Goal: Task Accomplishment & Management: Complete application form

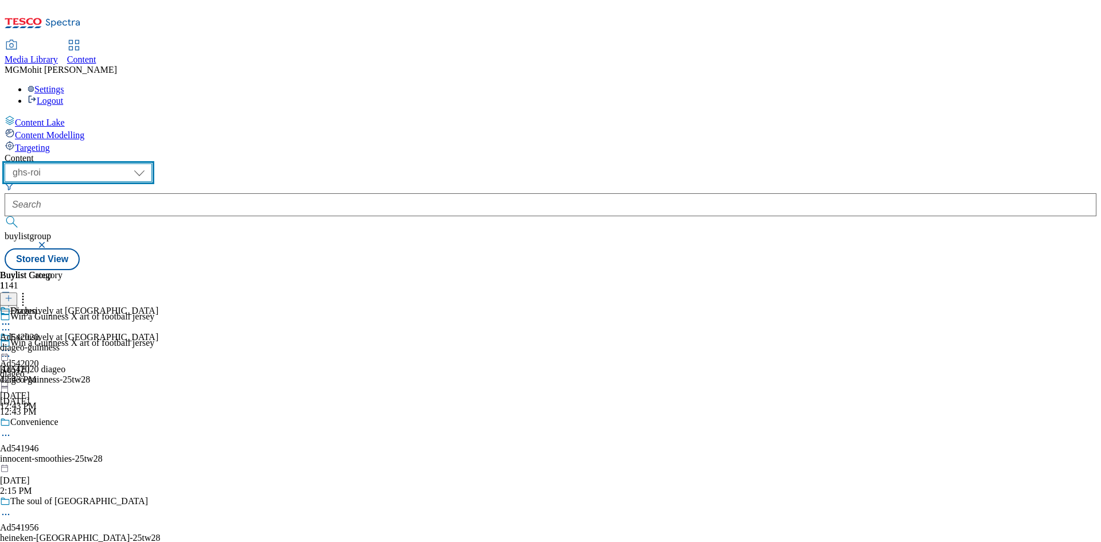
click at [152, 163] on select "ghs-roi ghs-uk" at bounding box center [78, 172] width 147 height 18
select select "ghs-[GEOGRAPHIC_DATA]"
click at [149, 163] on select "ghs-roi ghs-uk" at bounding box center [78, 172] width 147 height 18
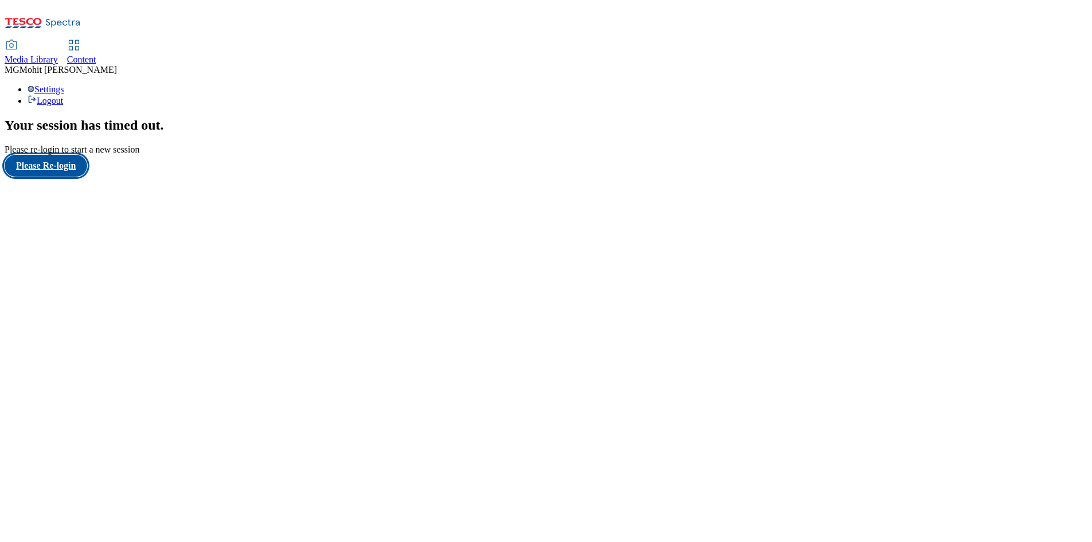
click at [66, 177] on button "Please Re-login" at bounding box center [46, 166] width 83 height 22
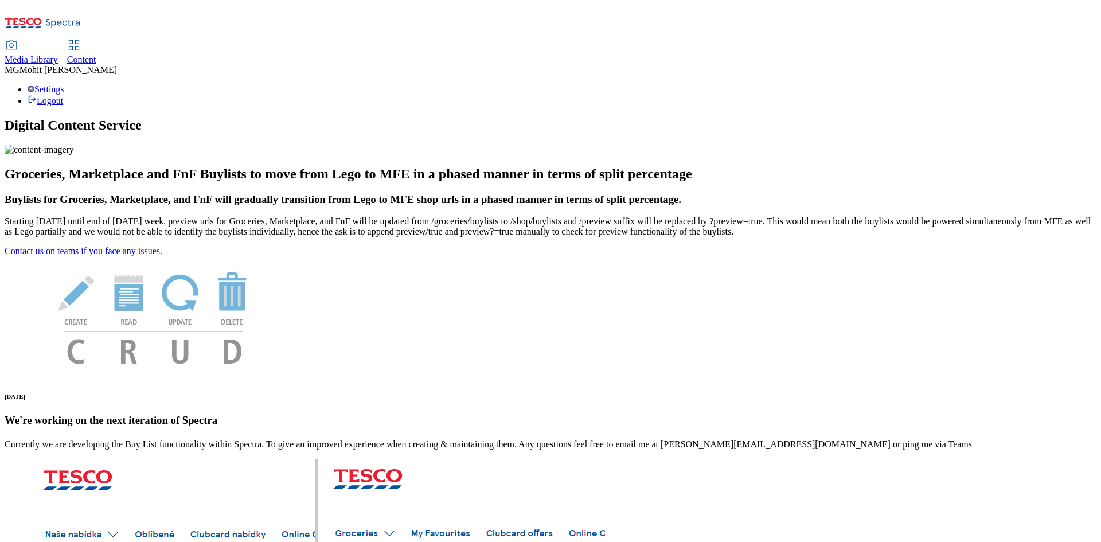
click at [96, 54] on span "Content" at bounding box center [81, 59] width 29 height 10
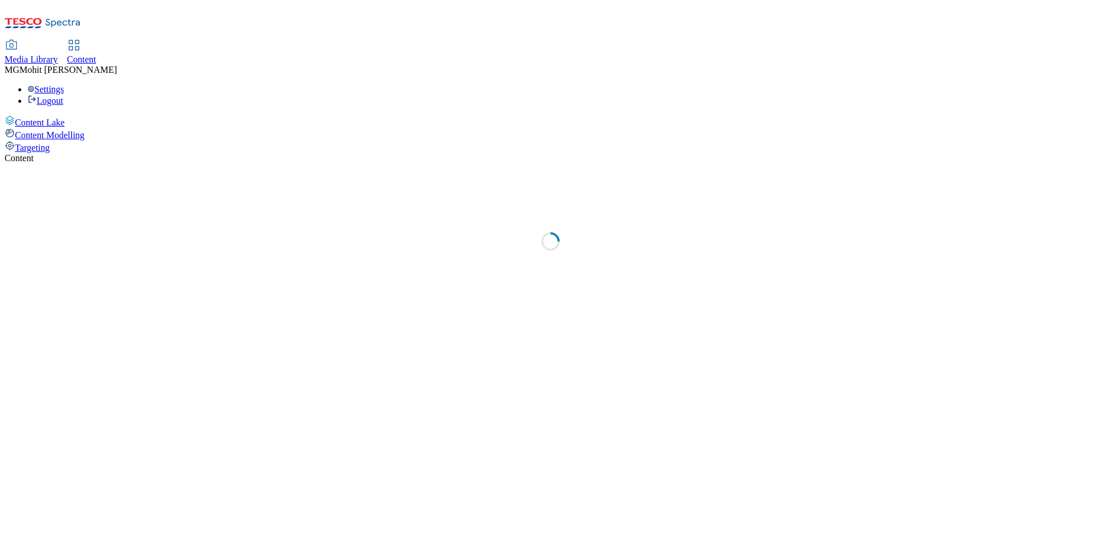
select select "ghs-[GEOGRAPHIC_DATA]"
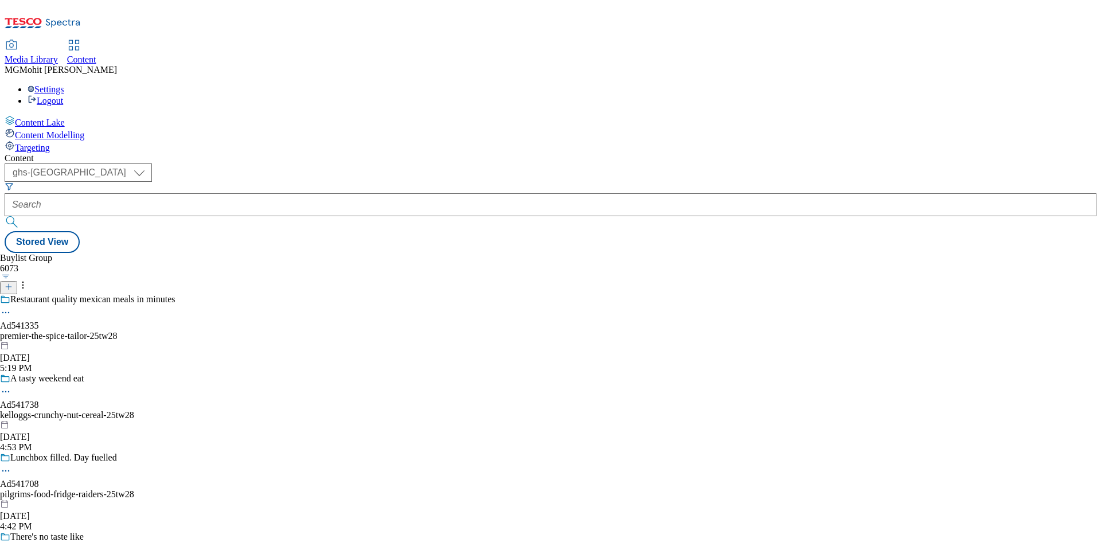
click at [38, 153] on div "Content Lake Content Modelling Targeting" at bounding box center [551, 134] width 1092 height 38
click at [65, 153] on div "Content Lake Content Modelling Targeting" at bounding box center [551, 134] width 1092 height 38
click at [13, 283] on icon at bounding box center [9, 287] width 8 height 8
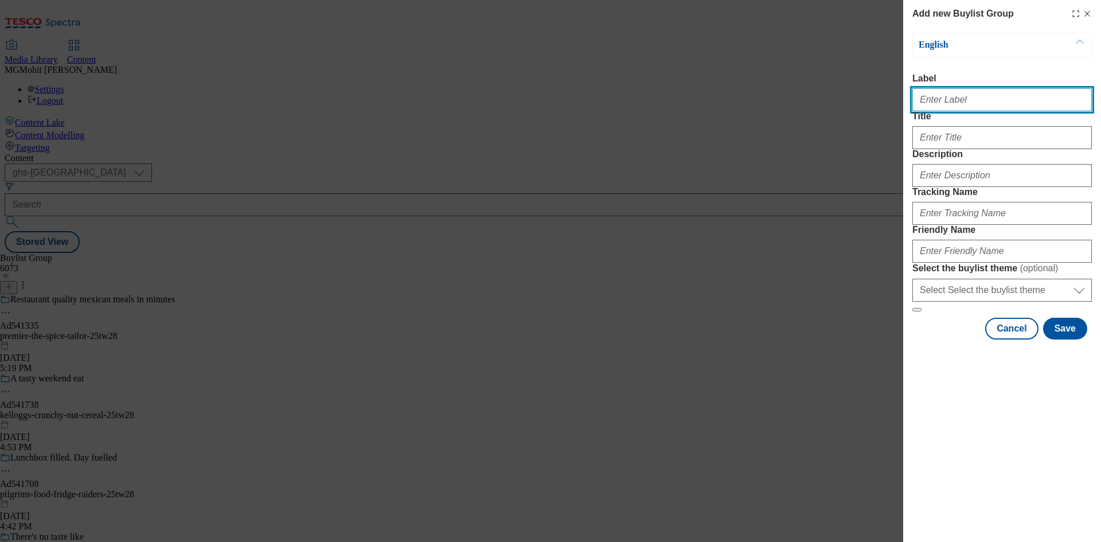
click at [952, 99] on input "Label" at bounding box center [1001, 99] width 179 height 23
paste input "Ad541775 premier-foods"
type input "Ad541775 premier-foodsq"
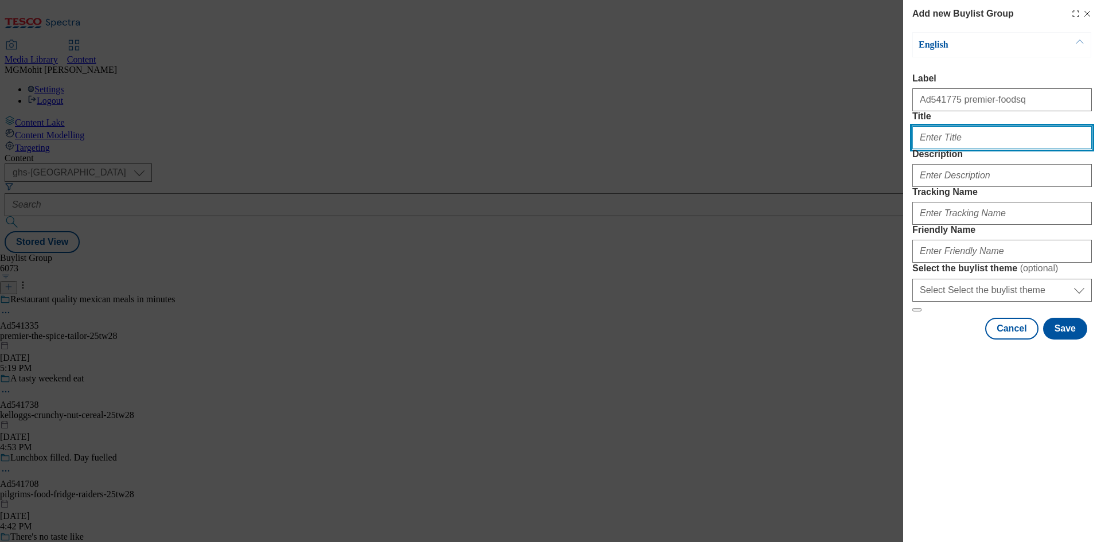
click at [947, 149] on input "Title" at bounding box center [1001, 137] width 179 height 23
paste input "Take a moment to Indulge"
type input "Take a moment to Indulge"
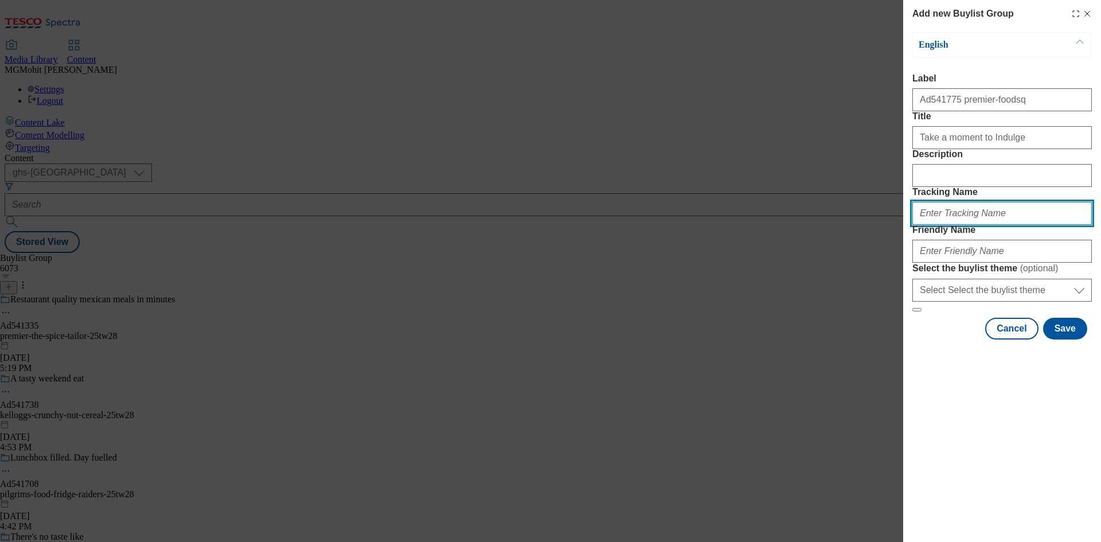
click at [997, 225] on input "Tracking Name" at bounding box center [1001, 213] width 179 height 23
paste input "DH_AD541775"
type input "DH_AD541775"
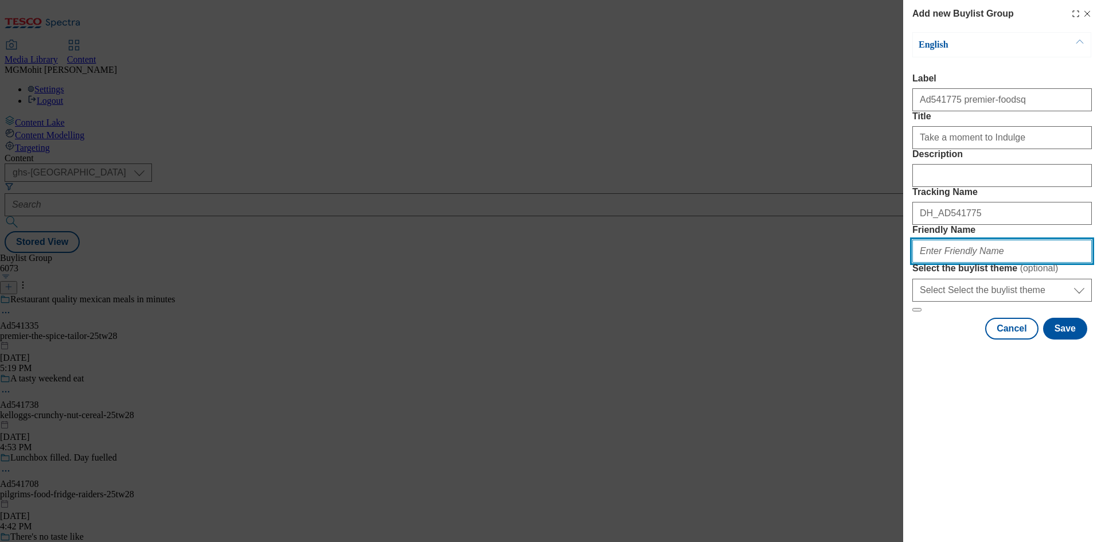
paste input "premier-foods-mr-[PERSON_NAME]-25tw28"
type input "premier-foods-mr-[PERSON_NAME]-25tw28"
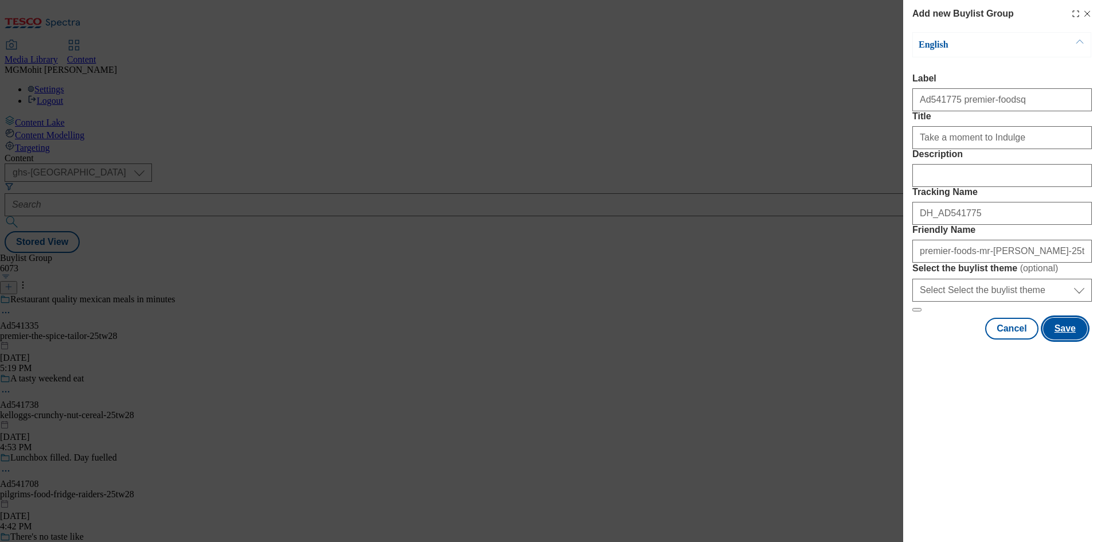
click at [1067, 339] on button "Save" at bounding box center [1065, 329] width 44 height 22
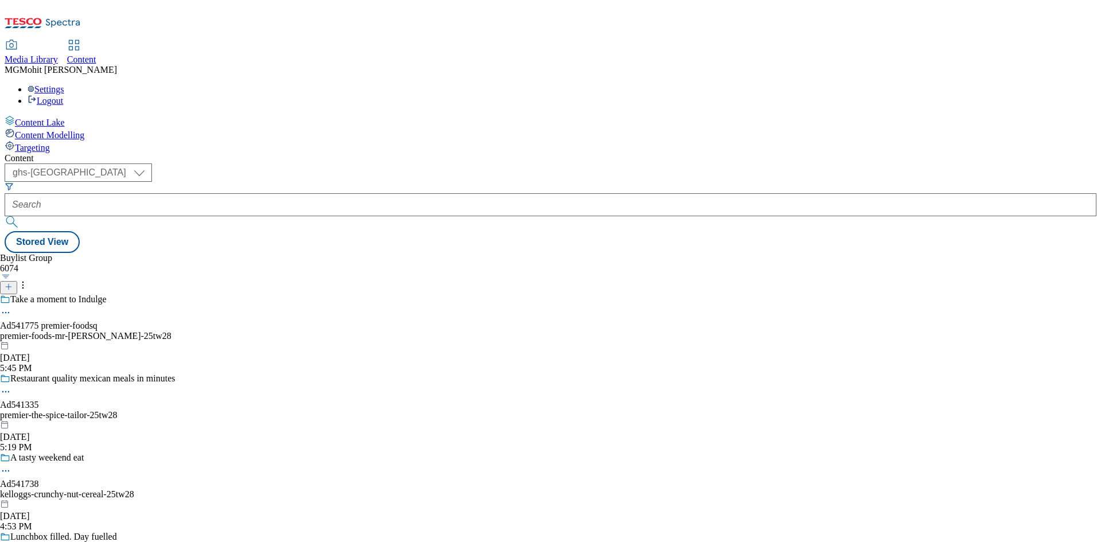
click at [175, 331] on div "premier-foods-mr-[PERSON_NAME]-25tw28" at bounding box center [87, 336] width 175 height 10
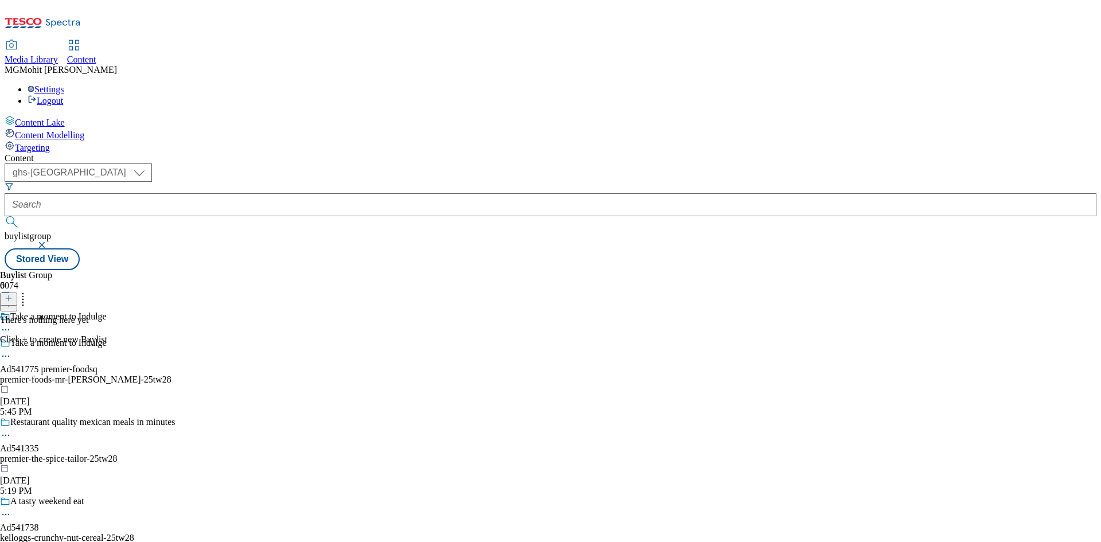
click at [13, 294] on icon at bounding box center [9, 298] width 8 height 8
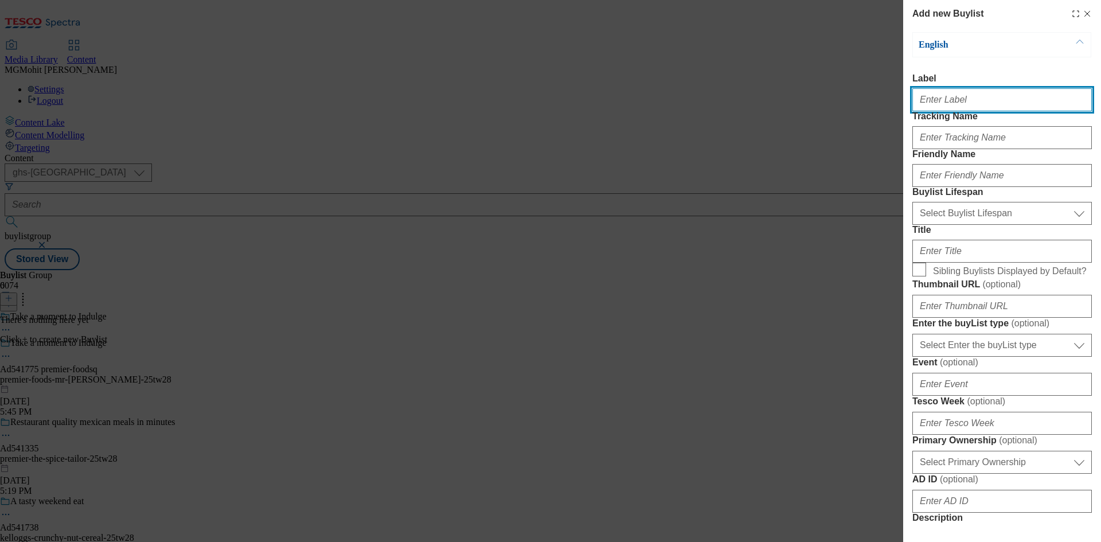
click at [939, 98] on input "Label" at bounding box center [1001, 99] width 179 height 23
paste input "Ad541775"
type input "Ad541775"
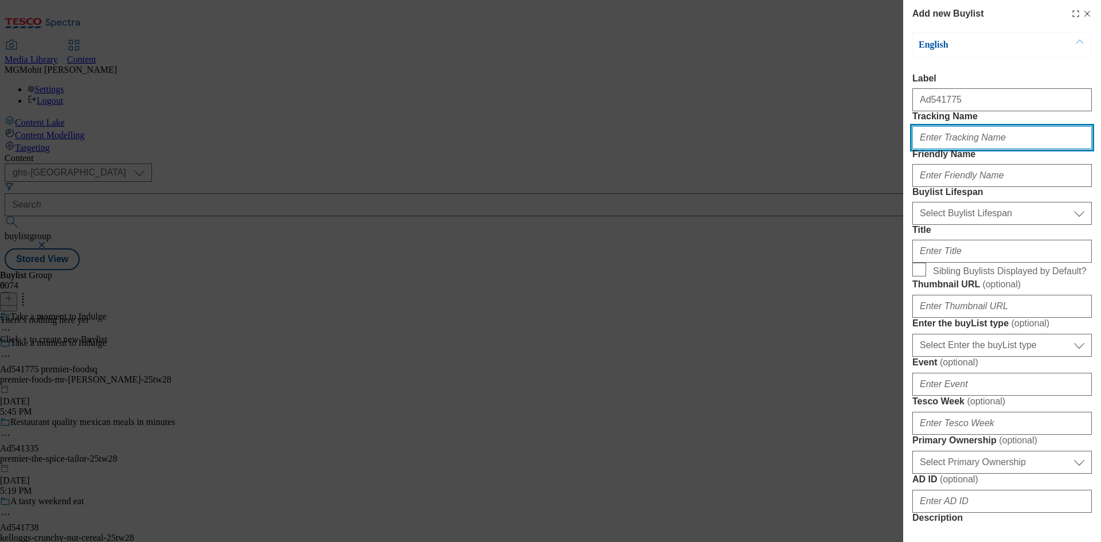
click at [971, 149] on input "Tracking Name" at bounding box center [1001, 137] width 179 height 23
paste input "DH_AD541775"
type input "DH_AD541775"
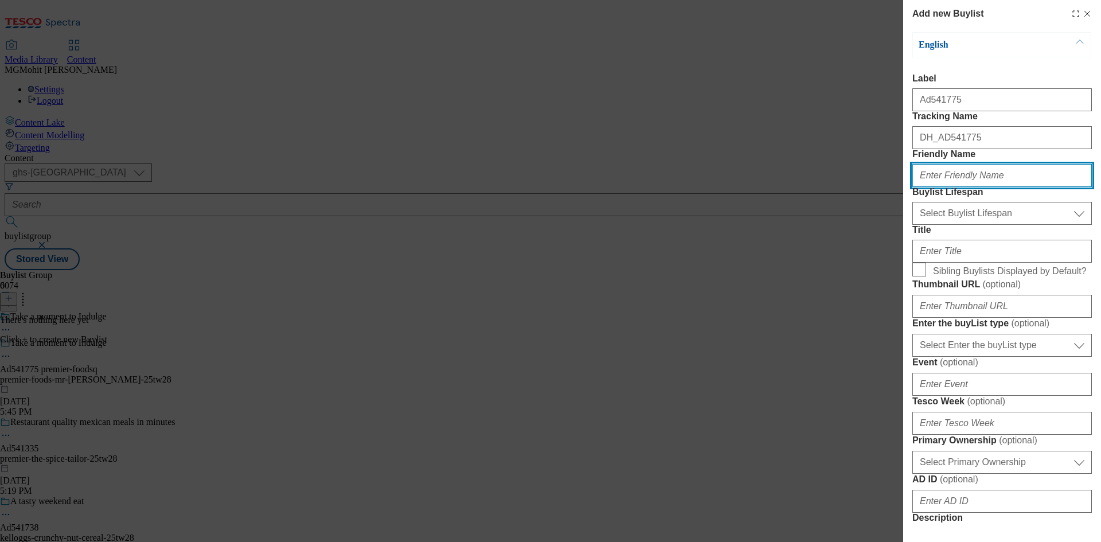
paste input "premier-foods"
type input "premier-foods"
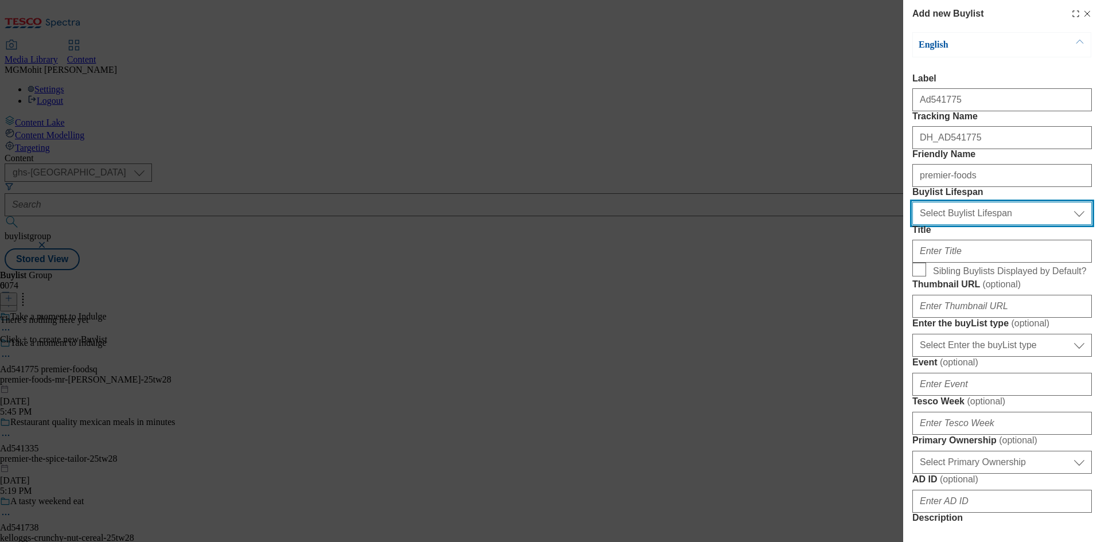
drag, startPoint x: 942, startPoint y: 271, endPoint x: 943, endPoint y: 286, distance: 14.3
click at [942, 225] on select "Select Buylist Lifespan evergreen seasonal tactical" at bounding box center [1001, 213] width 179 height 23
select select "tactical"
click at [912, 225] on select "Select Buylist Lifespan evergreen seasonal tactical" at bounding box center [1001, 213] width 179 height 23
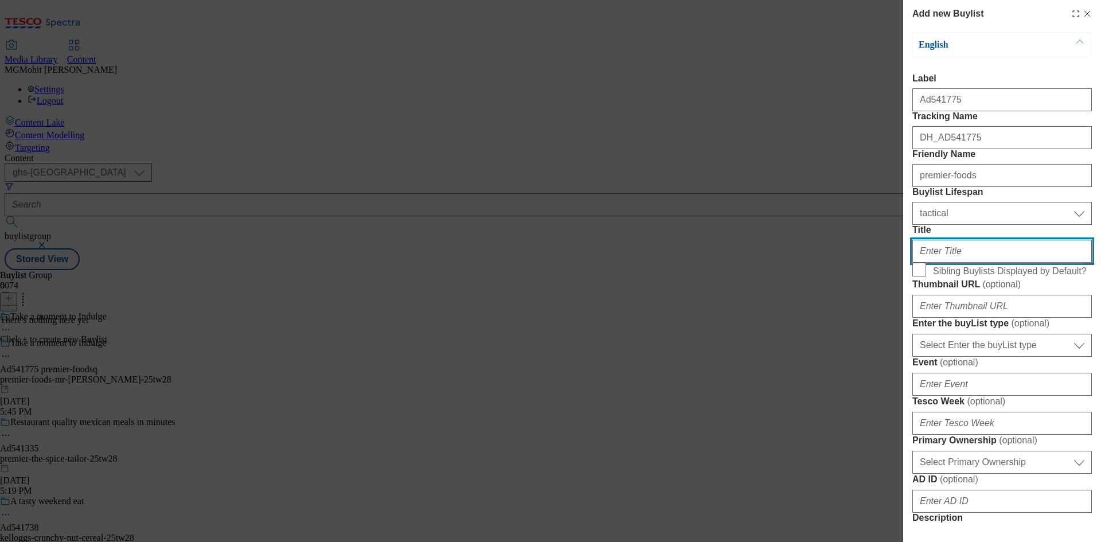
click at [939, 263] on input "Title" at bounding box center [1001, 251] width 179 height 23
paste input "New hot brownie Puddings"
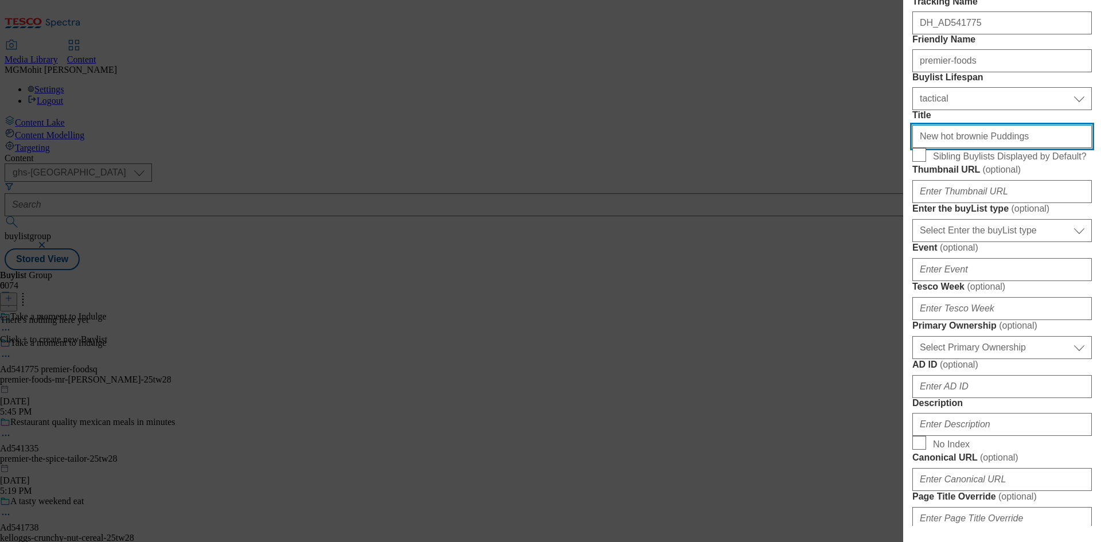
type input "New hot brownie Puddings"
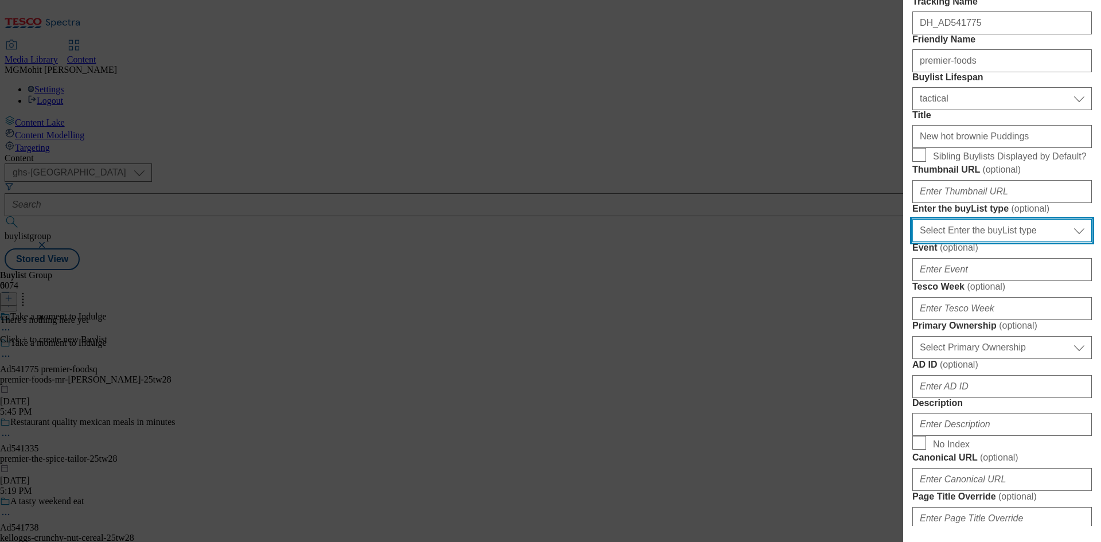
click at [960, 242] on select "Select Enter the buyList type event supplier funded long term >4 weeks supplier…" at bounding box center [1001, 230] width 179 height 23
select select "supplier funded short term 1-3 weeks"
click at [912, 242] on select "Select Enter the buyList type event supplier funded long term >4 weeks supplier…" at bounding box center [1001, 230] width 179 height 23
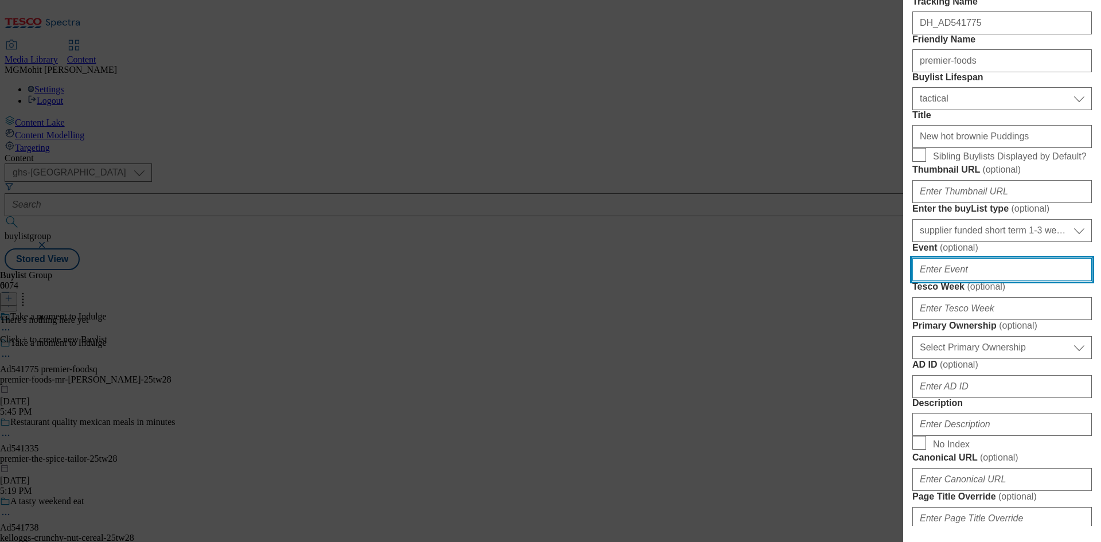
click at [944, 281] on input "Event ( optional )" at bounding box center [1001, 269] width 179 height 23
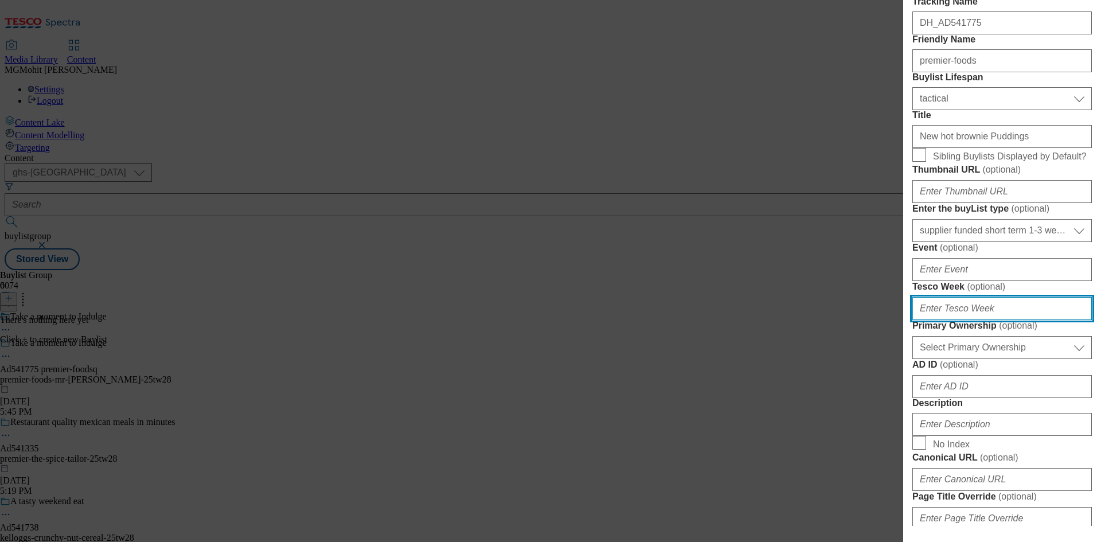
click at [941, 320] on input "Tesco Week ( optional )" at bounding box center [1001, 308] width 179 height 23
type input "28"
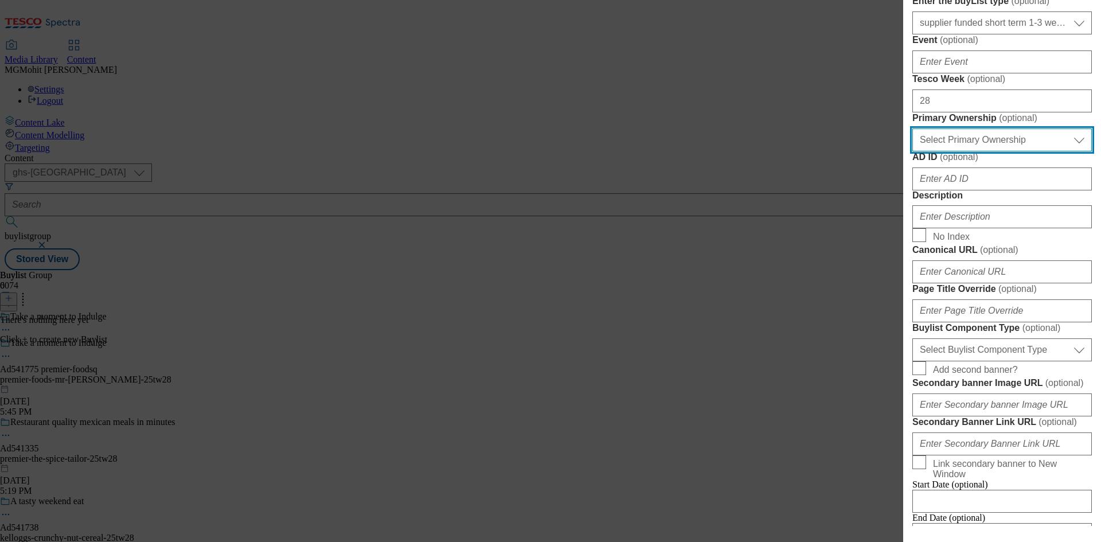
scroll to position [367, 0]
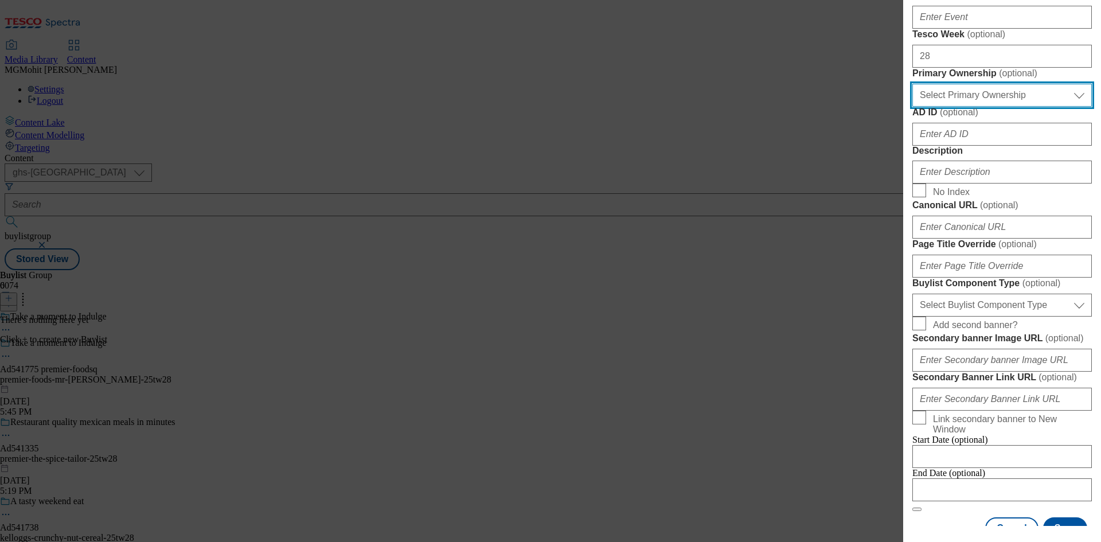
drag, startPoint x: 970, startPoint y: 278, endPoint x: 967, endPoint y: 286, distance: 9.1
click at [970, 107] on select "Select Primary Ownership [PERSON_NAME]" at bounding box center [1001, 95] width 179 height 23
select select "dunnhumby"
click at [912, 107] on select "Select Primary Ownership [PERSON_NAME]" at bounding box center [1001, 95] width 179 height 23
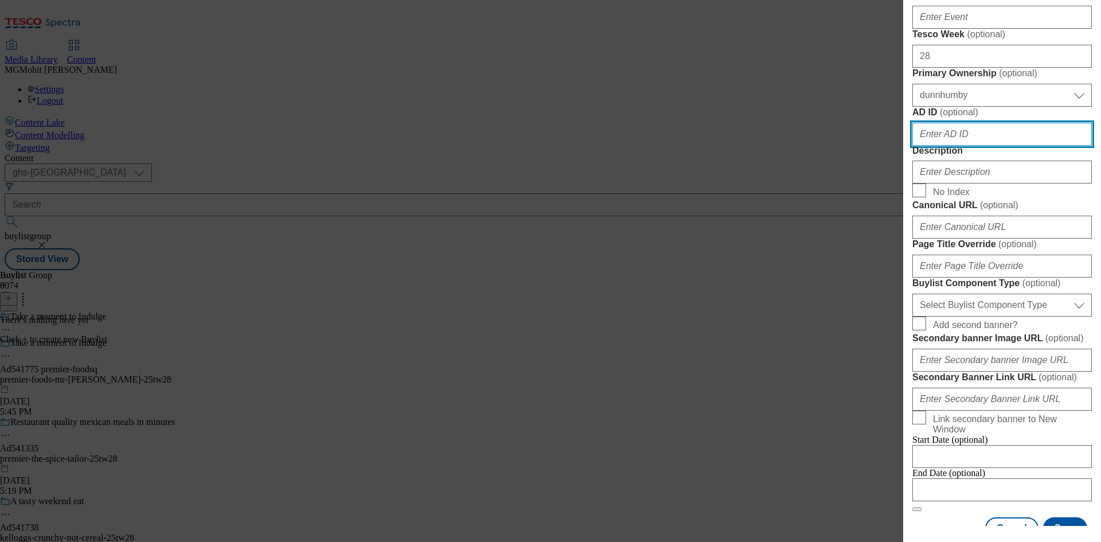
click at [942, 146] on input "AD ID ( optional )" at bounding box center [1001, 134] width 179 height 23
paste input "541775"
type input "541775"
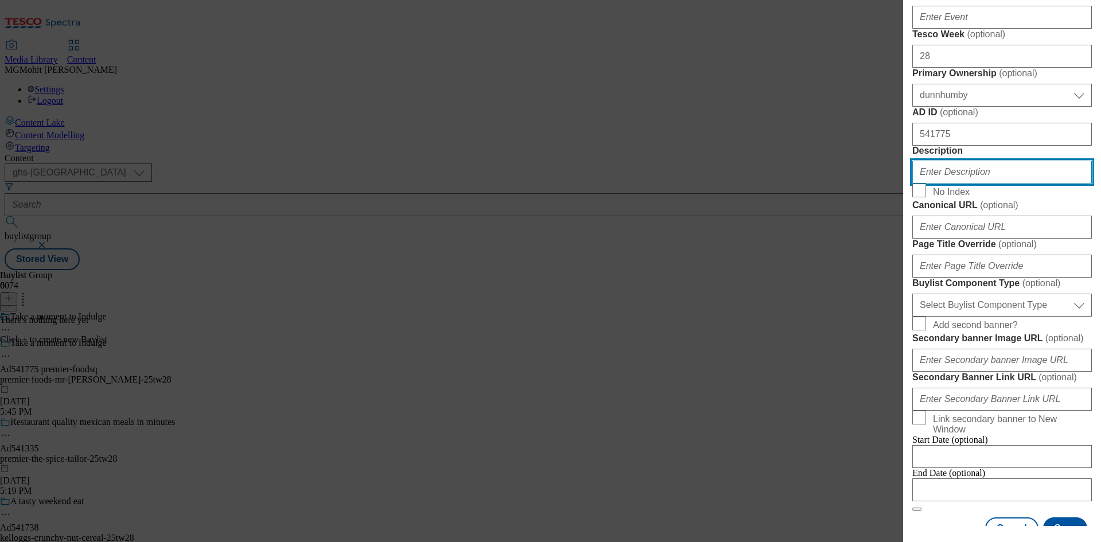
click at [947, 183] on input "Description" at bounding box center [1001, 172] width 179 height 23
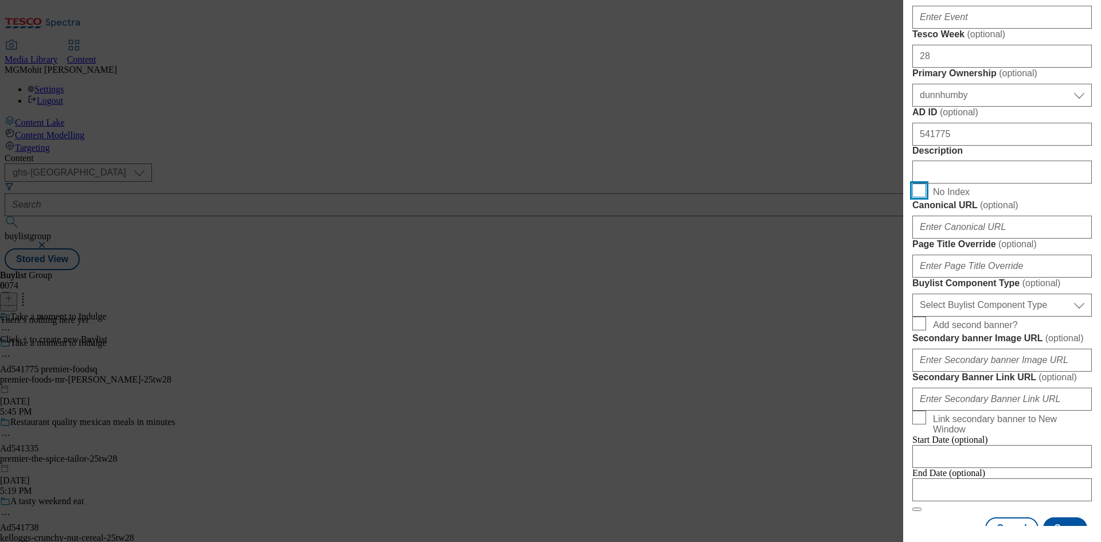
scroll to position [596, 0]
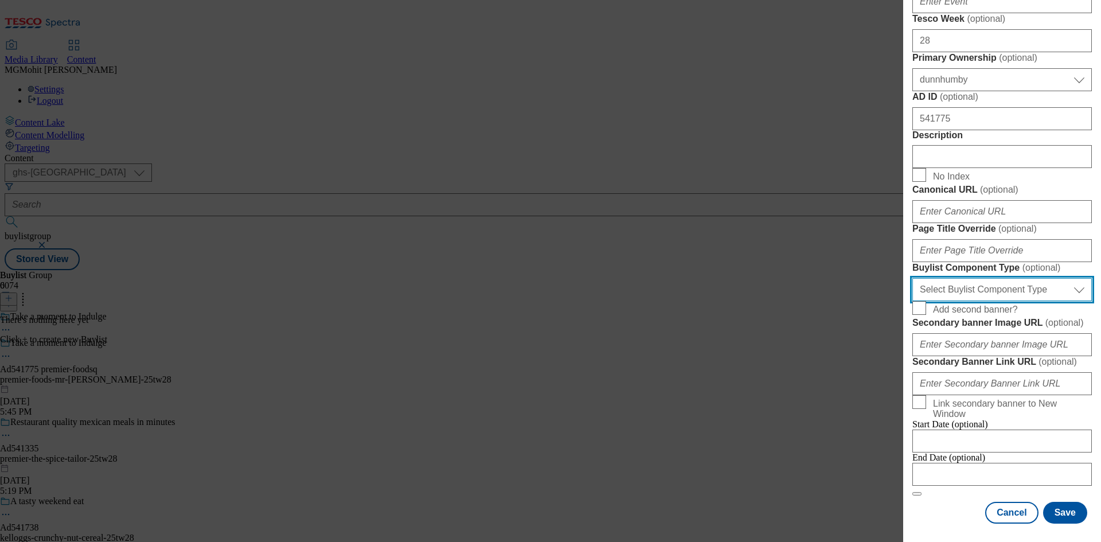
drag, startPoint x: 969, startPoint y: 377, endPoint x: 955, endPoint y: 386, distance: 17.0
click at [969, 301] on select "Select Buylist Component Type Banner Competition Header Meal" at bounding box center [1001, 289] width 179 height 23
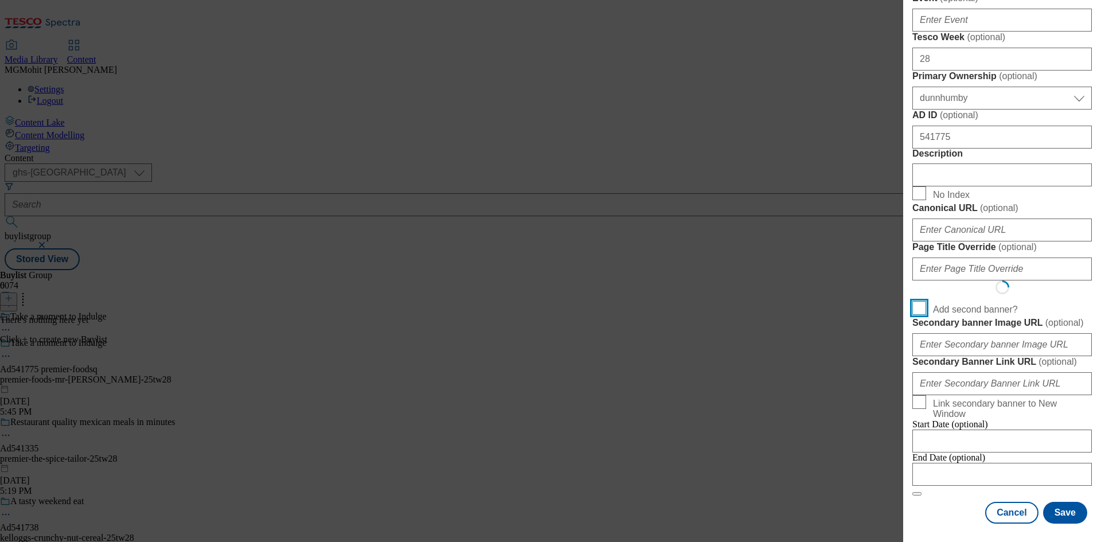
scroll to position [654, 0]
select select "Banner"
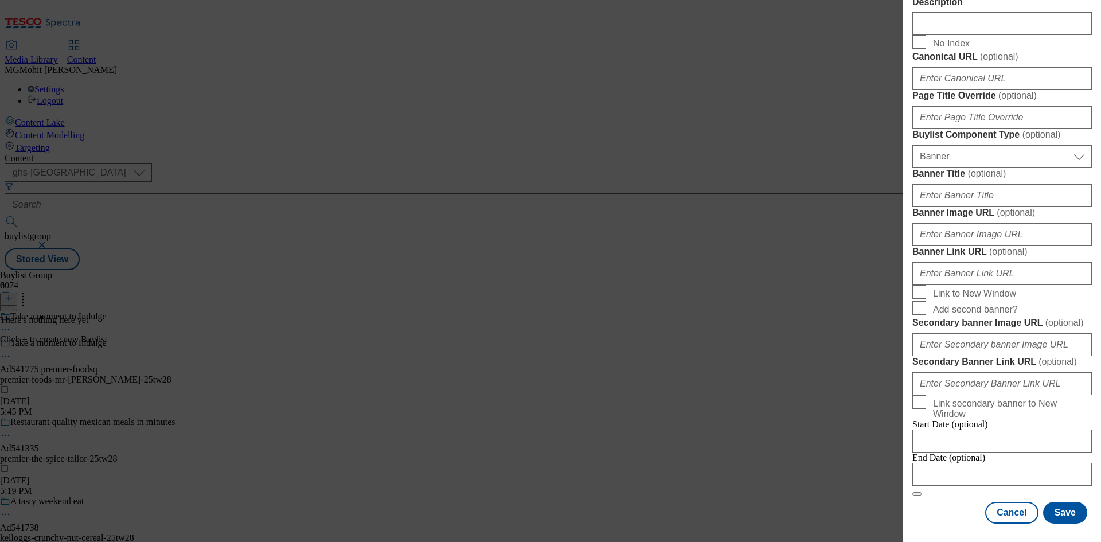
scroll to position [975, 0]
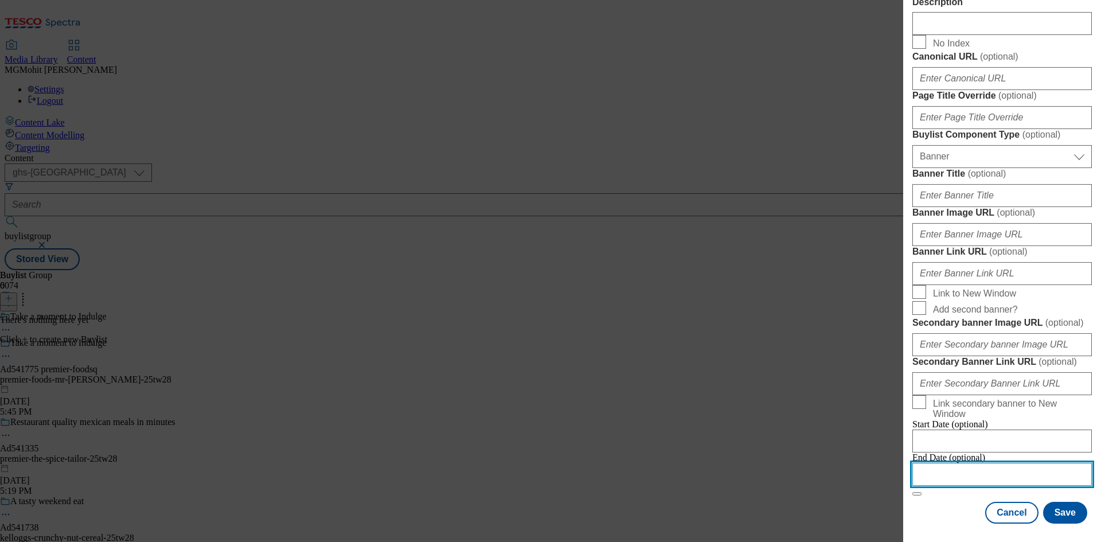
click at [946, 486] on input "Modal" at bounding box center [1001, 474] width 179 height 23
select select "2025"
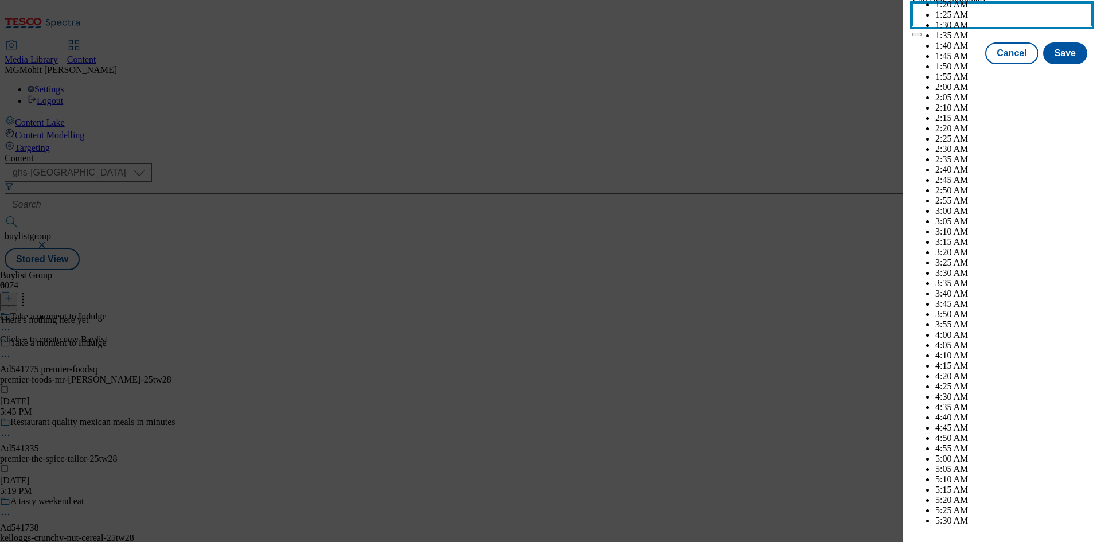
scroll to position [4512, 0]
select select "November"
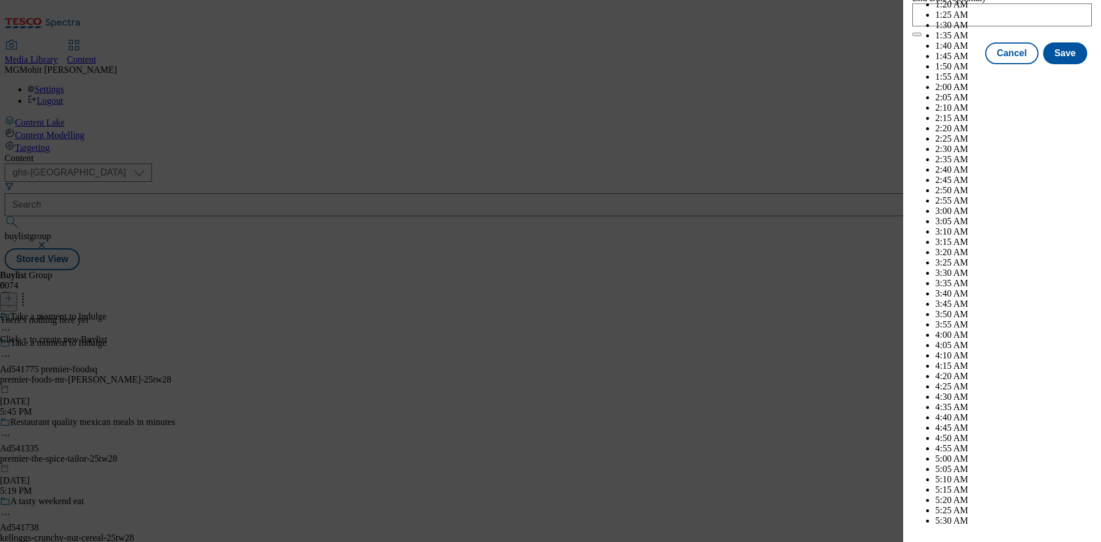
click at [979, 37] on div "End Date (optional) [DATE] 18:30:00 GMT [DATE] 2024 2025 2026 2027 2028 2029 20…" at bounding box center [1001, 15] width 179 height 44
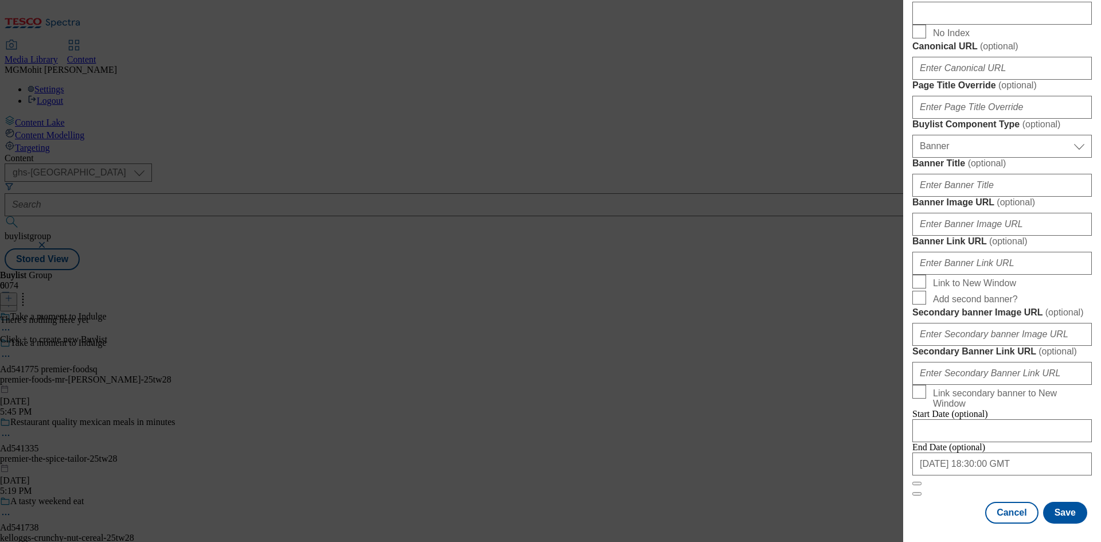
scroll to position [1005, 0]
click at [1048, 514] on button "Save" at bounding box center [1065, 513] width 44 height 22
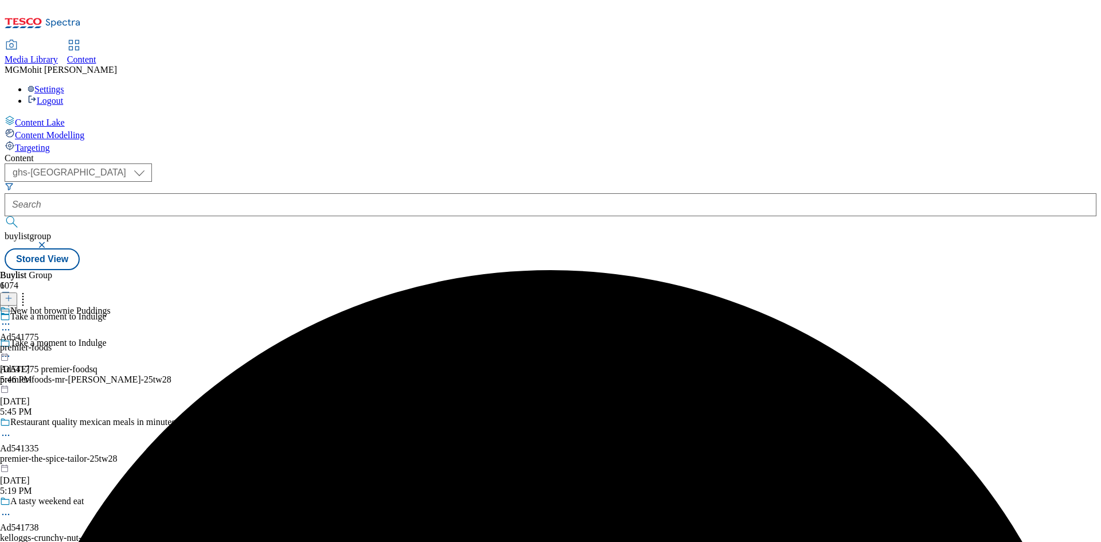
click at [111, 342] on div "premier-foods" at bounding box center [55, 347] width 111 height 10
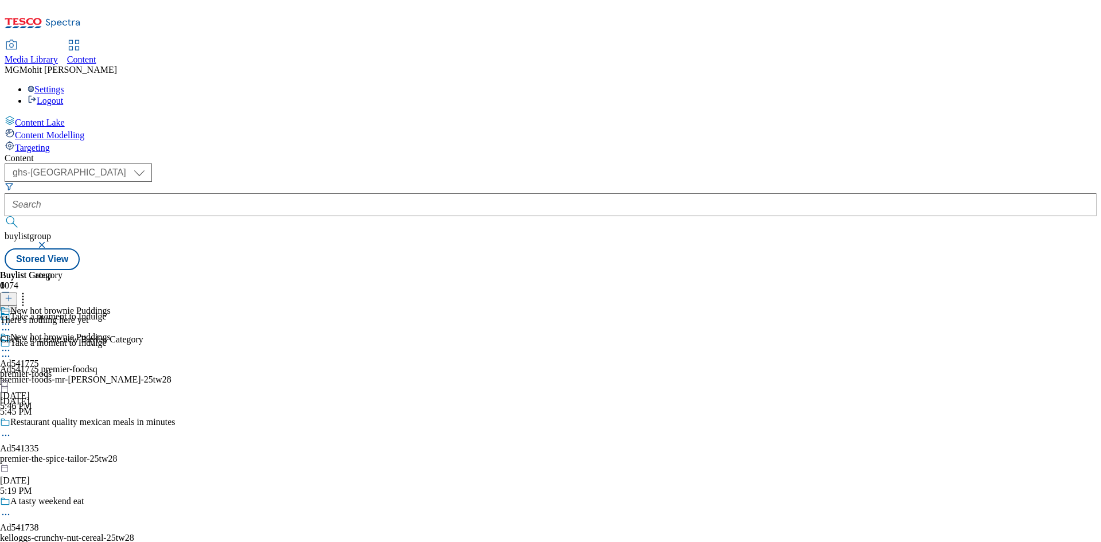
click at [13, 294] on icon at bounding box center [9, 298] width 8 height 8
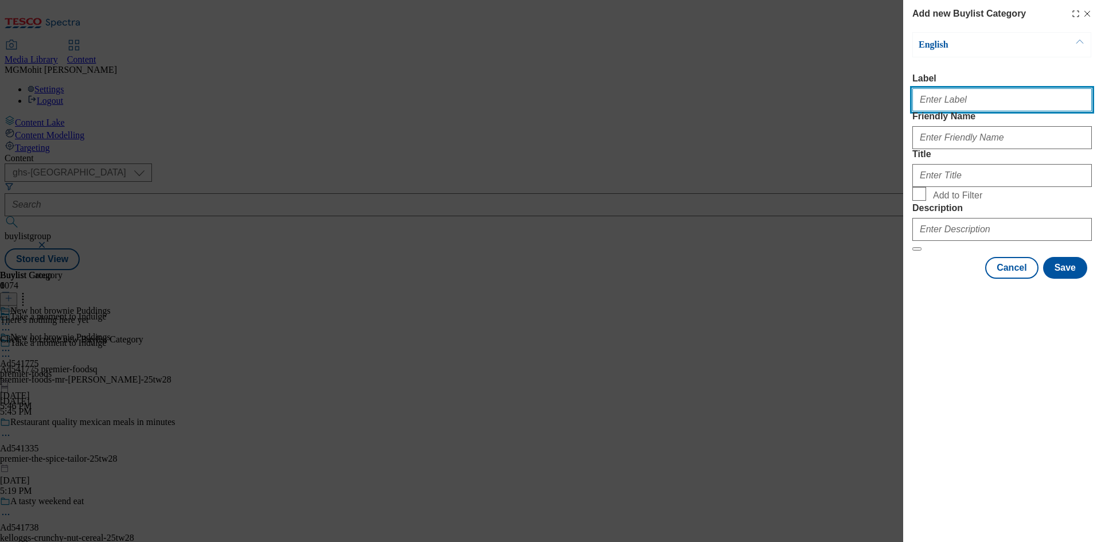
click at [952, 104] on input "Label" at bounding box center [1001, 99] width 179 height 23
paste input "Ad541775"
type input "Ad541775"
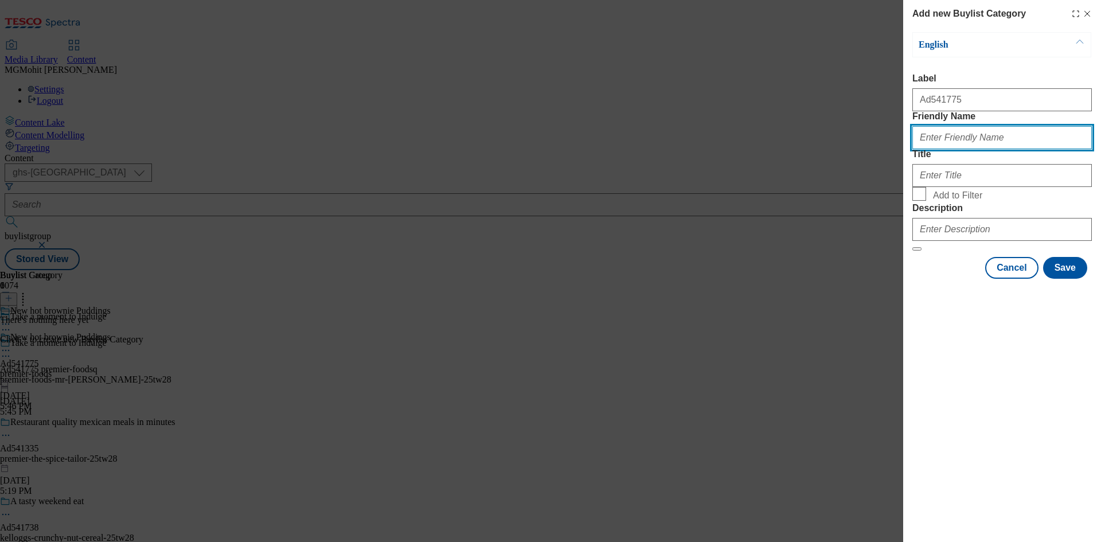
click at [933, 149] on input "Friendly Name" at bounding box center [1001, 137] width 179 height 23
paste input "premier-foods-mr-[PERSON_NAME]"
type input "premier-foods-mr-[PERSON_NAME]"
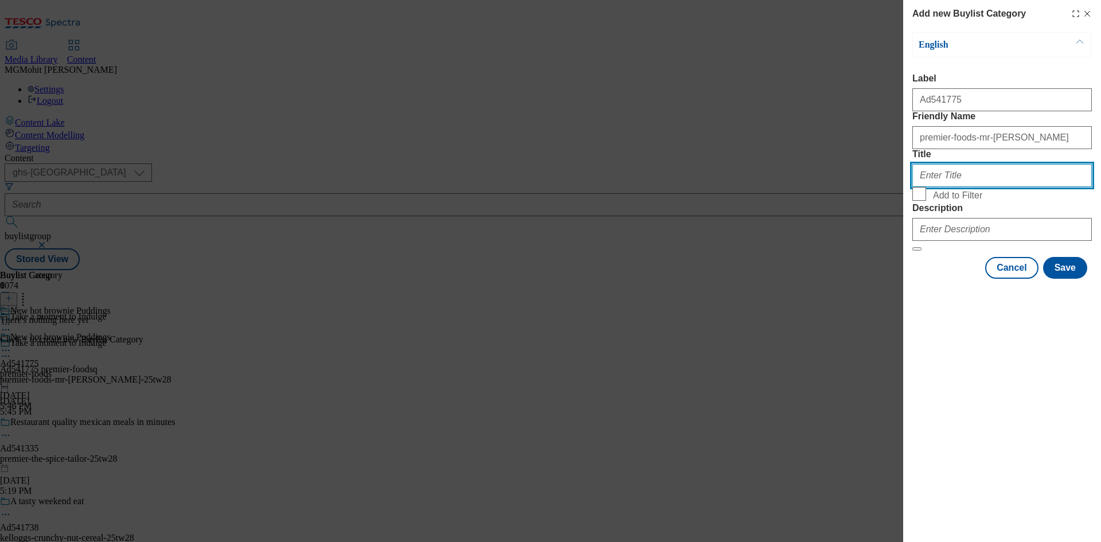
paste input "Premier Foods"
type input "Premier Foods"
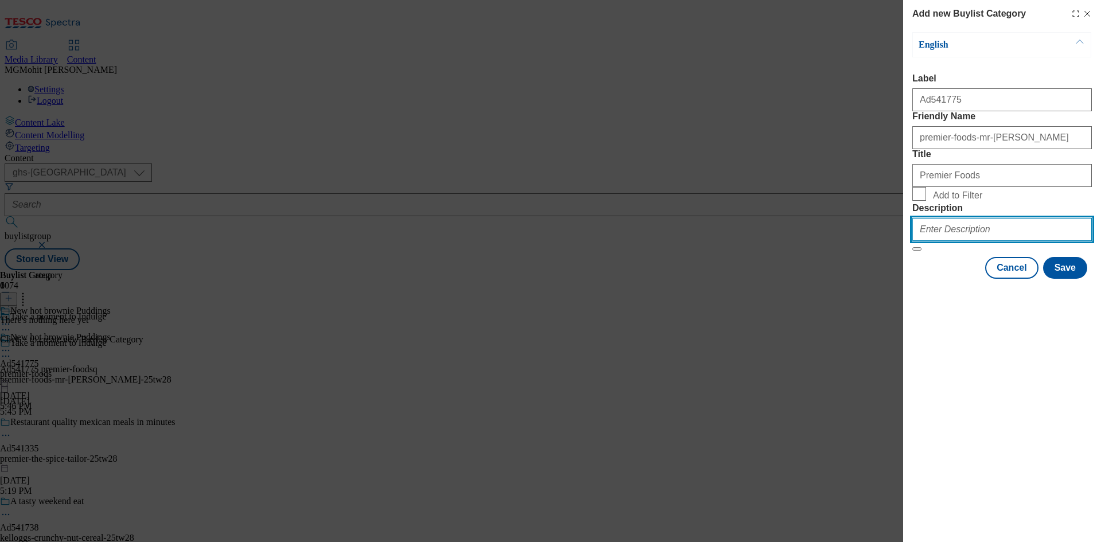
click at [949, 241] on input "Description" at bounding box center [1001, 229] width 179 height 23
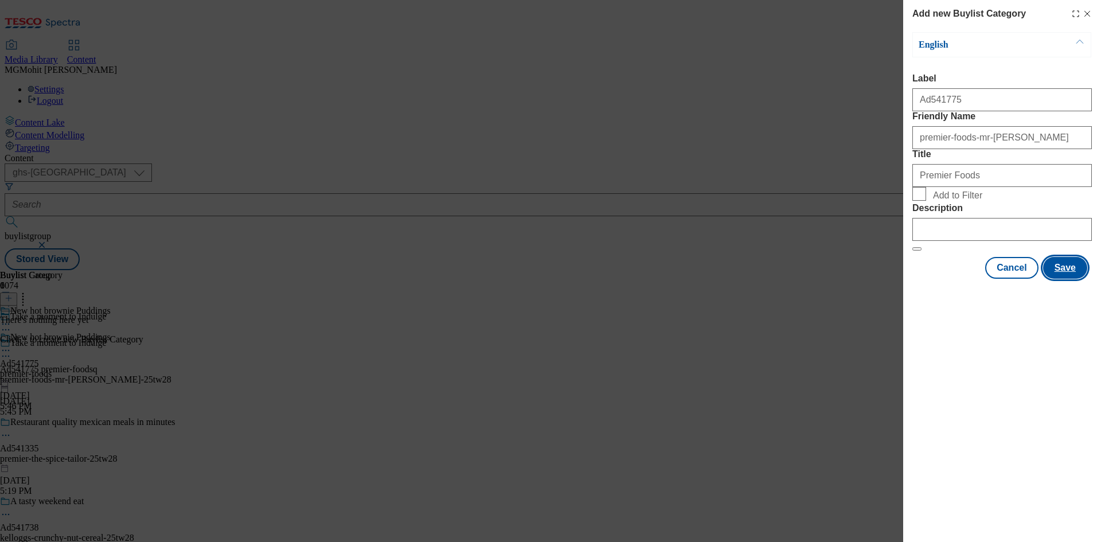
click at [1073, 279] on button "Save" at bounding box center [1065, 268] width 44 height 22
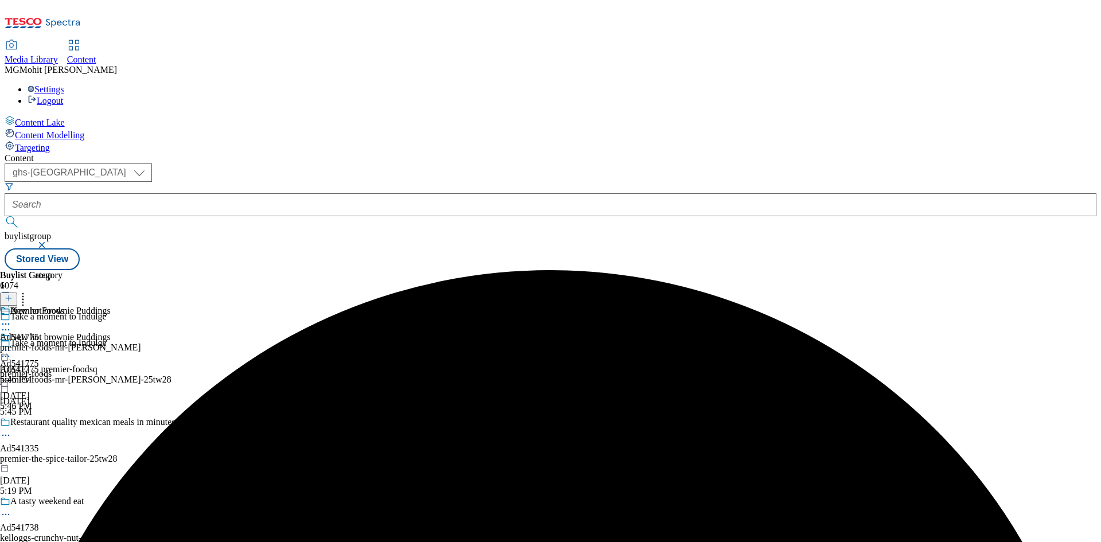
click at [141, 342] on div "premier-foods-mr-[PERSON_NAME]" at bounding box center [70, 347] width 141 height 10
click at [17, 292] on button at bounding box center [8, 298] width 17 height 13
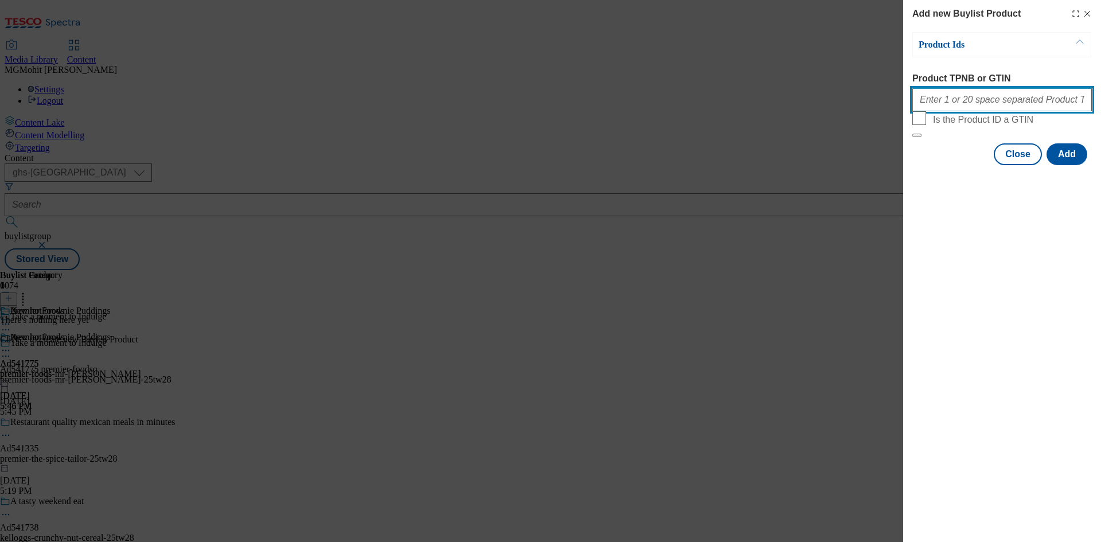
click at [968, 110] on input "Product TPNB or GTIN" at bounding box center [1001, 99] width 179 height 23
paste input "96491112 96765561"
type input "96491112 96765561"
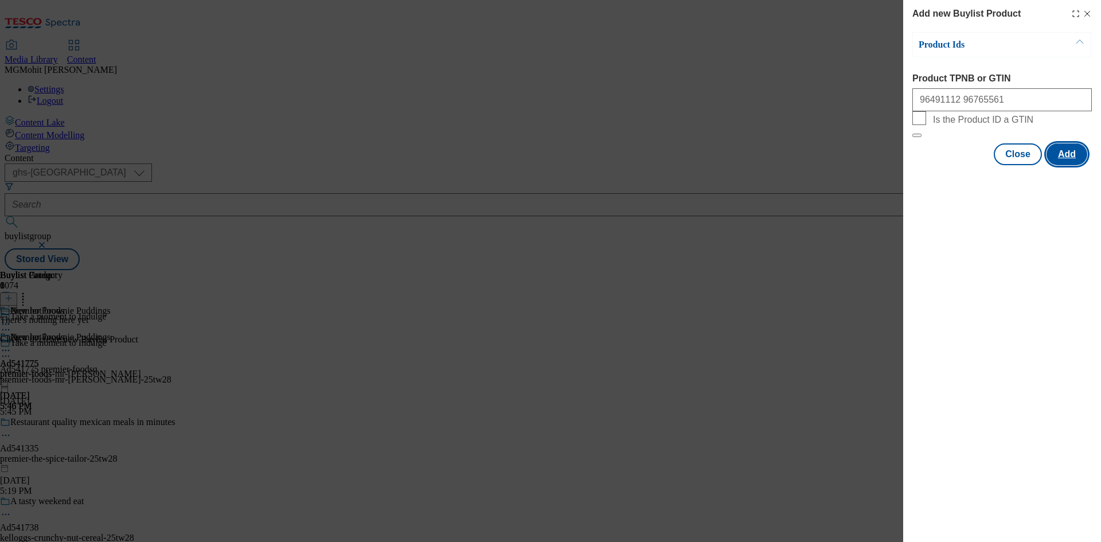
click at [1061, 165] on button "Add" at bounding box center [1066, 154] width 41 height 22
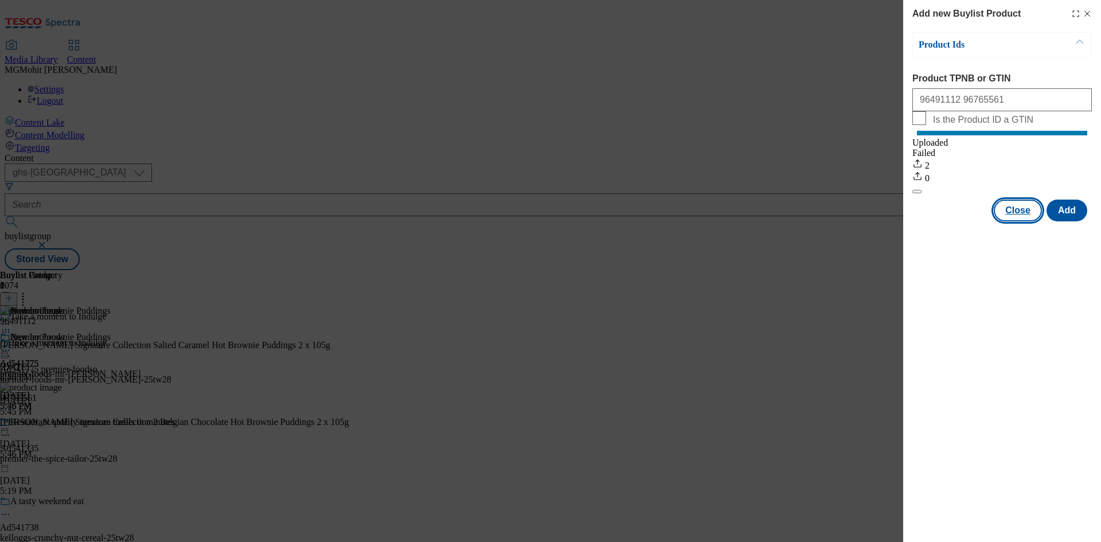
click at [1028, 221] on button "Close" at bounding box center [1018, 211] width 48 height 22
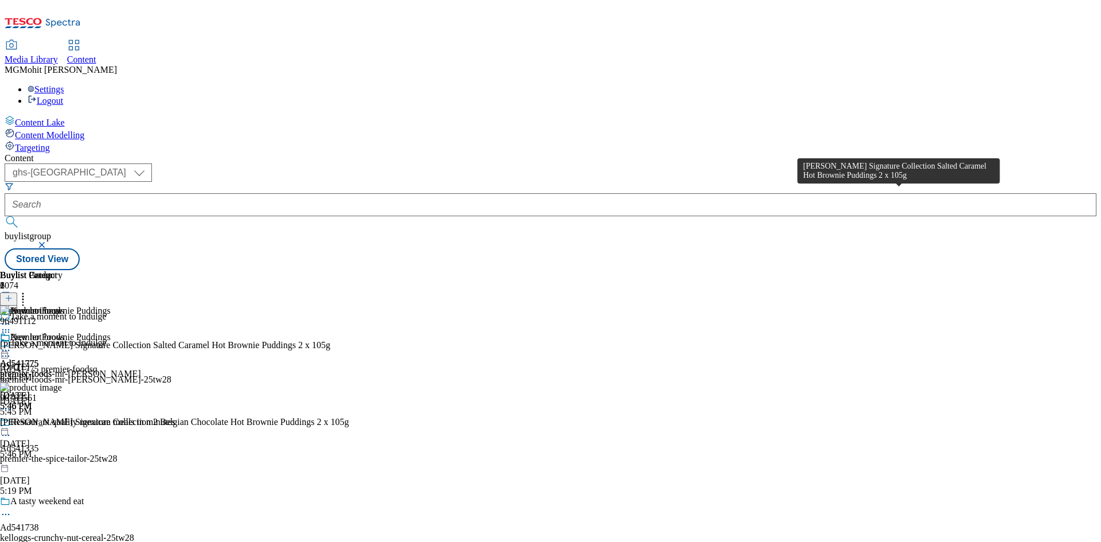
click at [330, 340] on div "[PERSON_NAME] Signature Collection Salted Caramel Hot Brownie Puddings 2 x 105g" at bounding box center [165, 345] width 330 height 10
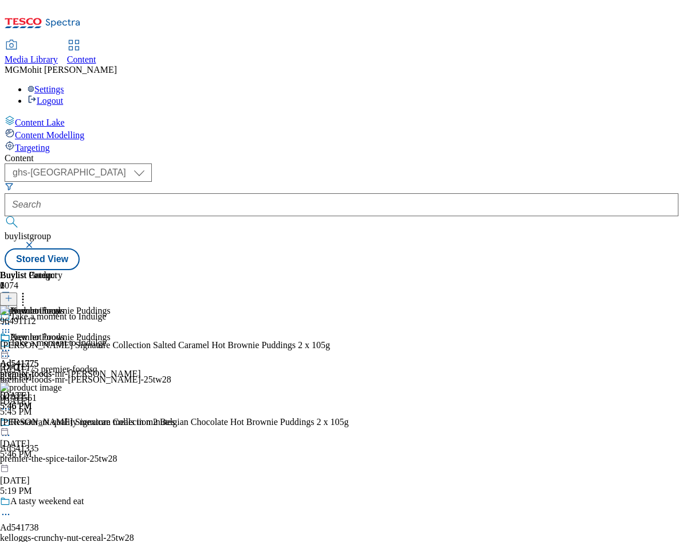
click at [141, 335] on div "Premier Foods Ad541775 premier-foods-mr-[PERSON_NAME] [DATE] 5:46 PM" at bounding box center [70, 371] width 141 height 79
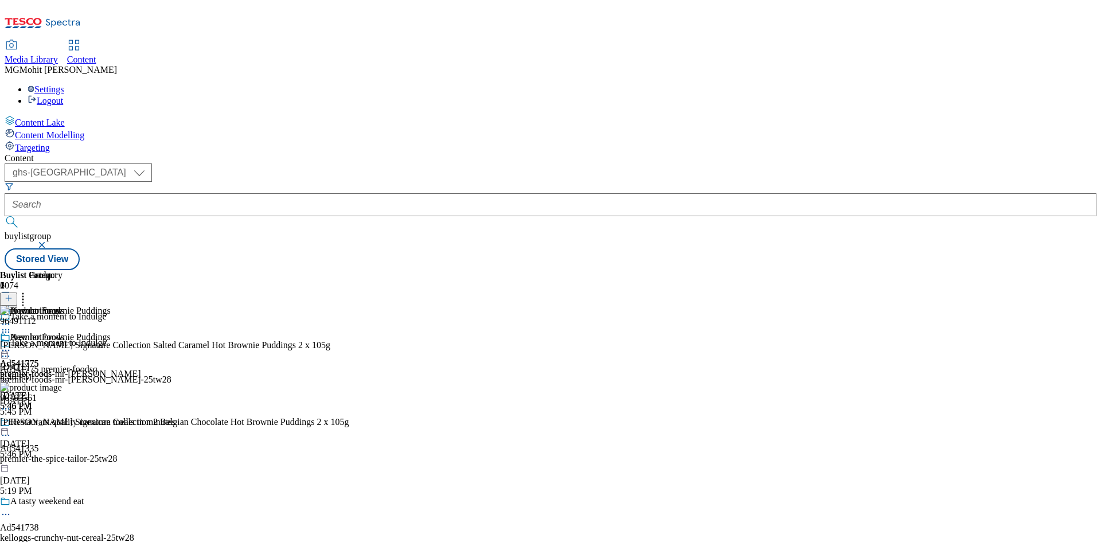
click at [11, 345] on icon at bounding box center [5, 350] width 11 height 11
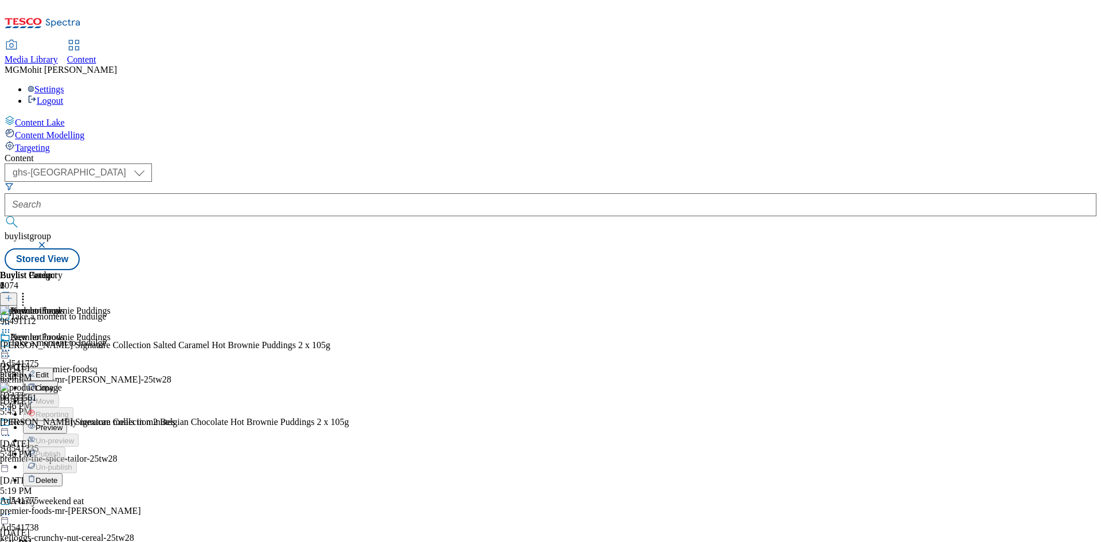
click at [53, 368] on button "Edit" at bounding box center [38, 374] width 30 height 13
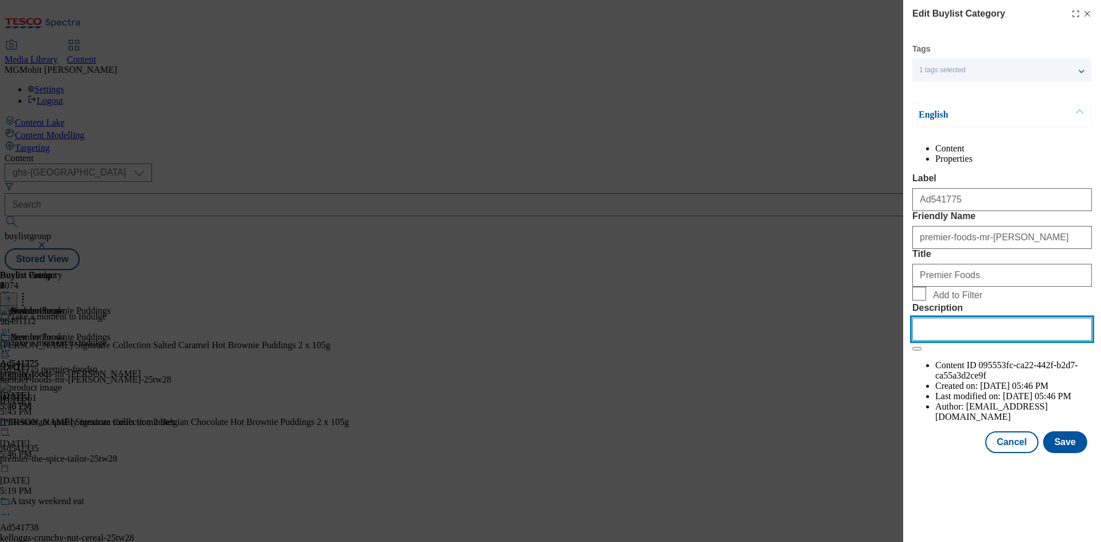
click at [951, 341] on input "Description" at bounding box center [1001, 329] width 179 height 23
paste input "[PERSON_NAME] Signature Collection Salted Caramel Hot Brownie Puddings 2 x 105g"
type input "[PERSON_NAME] Signature Collection Salted Caramel Hot Brownie Puddings 2 x 105g"
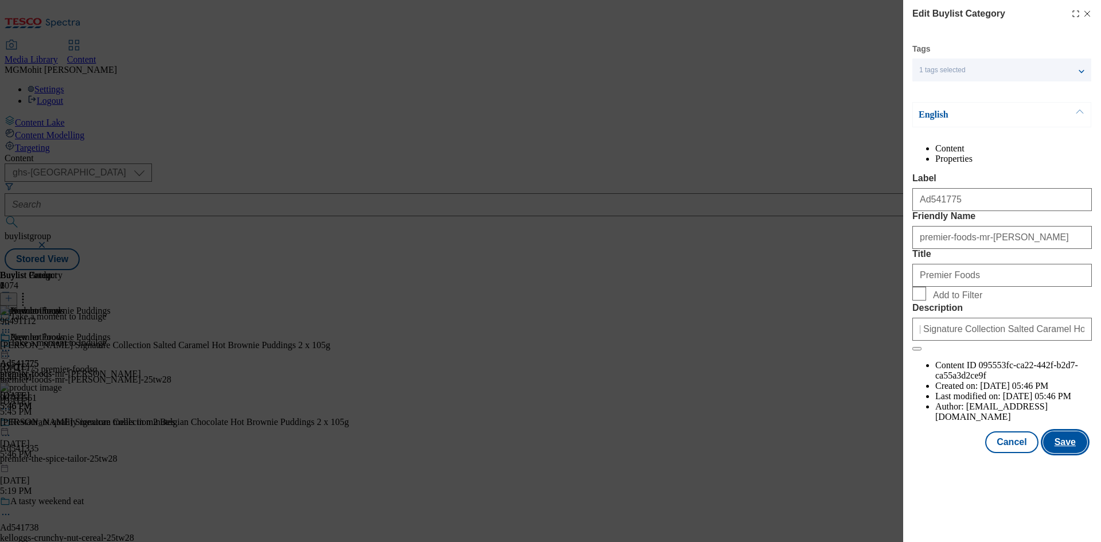
click at [1064, 453] on button "Save" at bounding box center [1065, 442] width 44 height 22
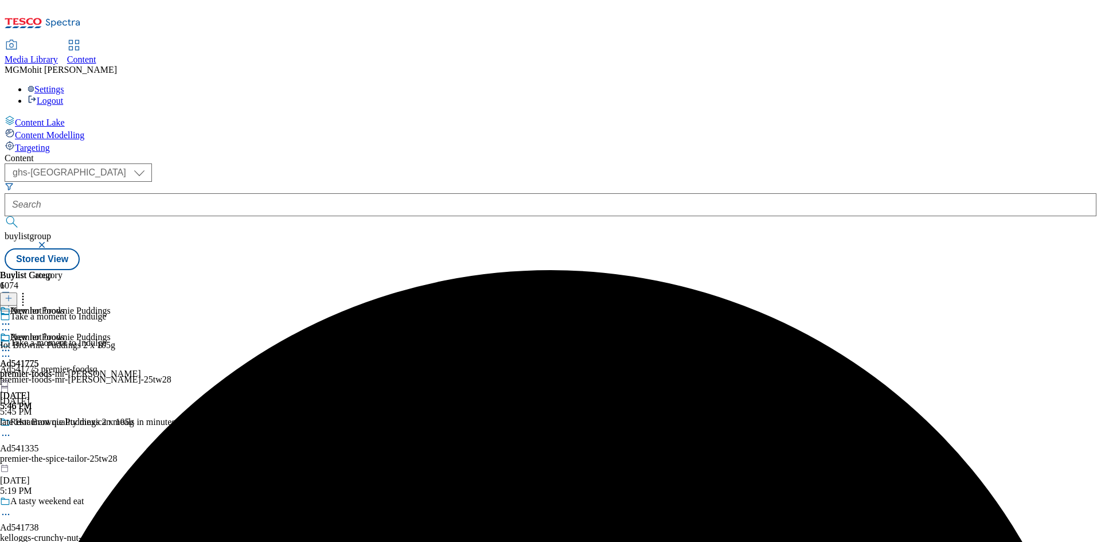
click at [11, 345] on icon at bounding box center [5, 350] width 11 height 11
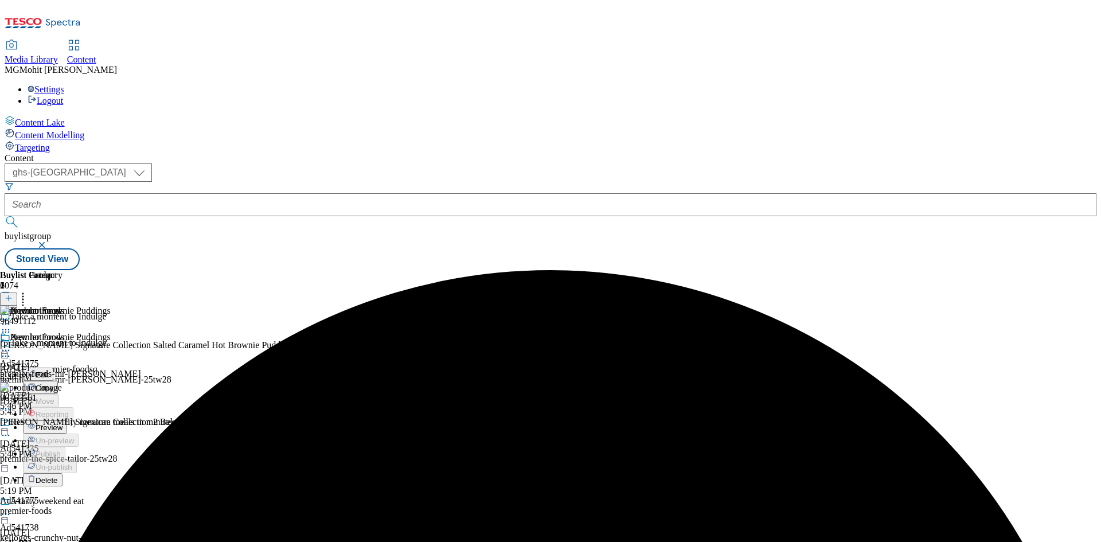
click at [53, 368] on button "Edit" at bounding box center [38, 374] width 30 height 13
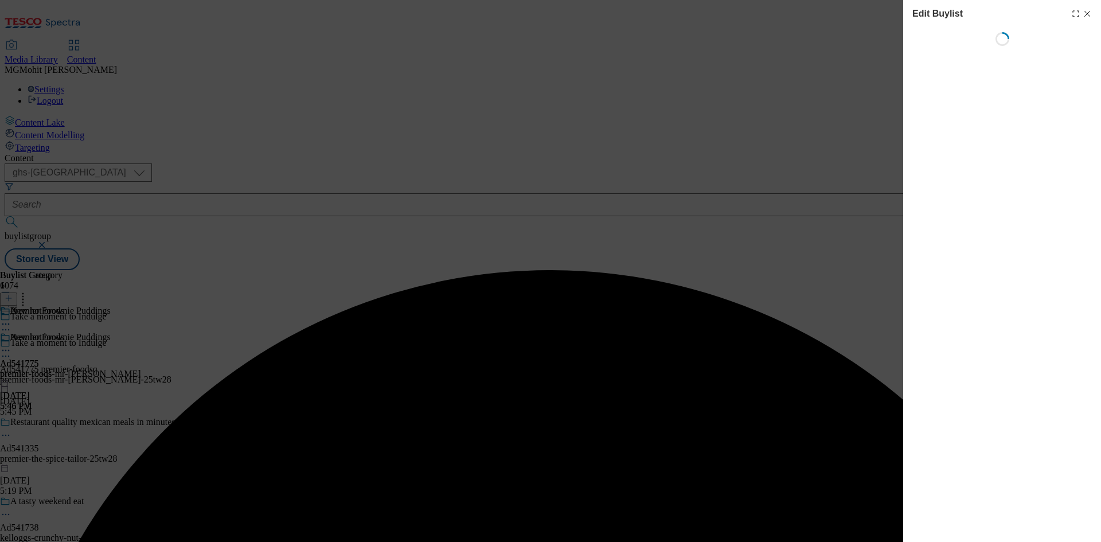
select select "tactical"
select select "supplier funded short term 1-3 weeks"
select select "dunnhumby"
select select "Banner"
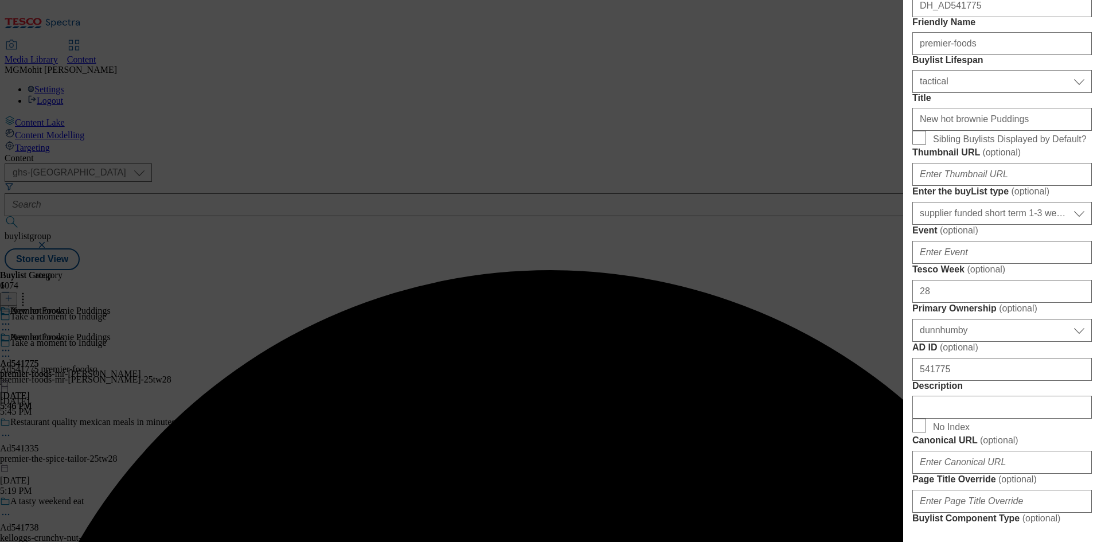
scroll to position [401, 0]
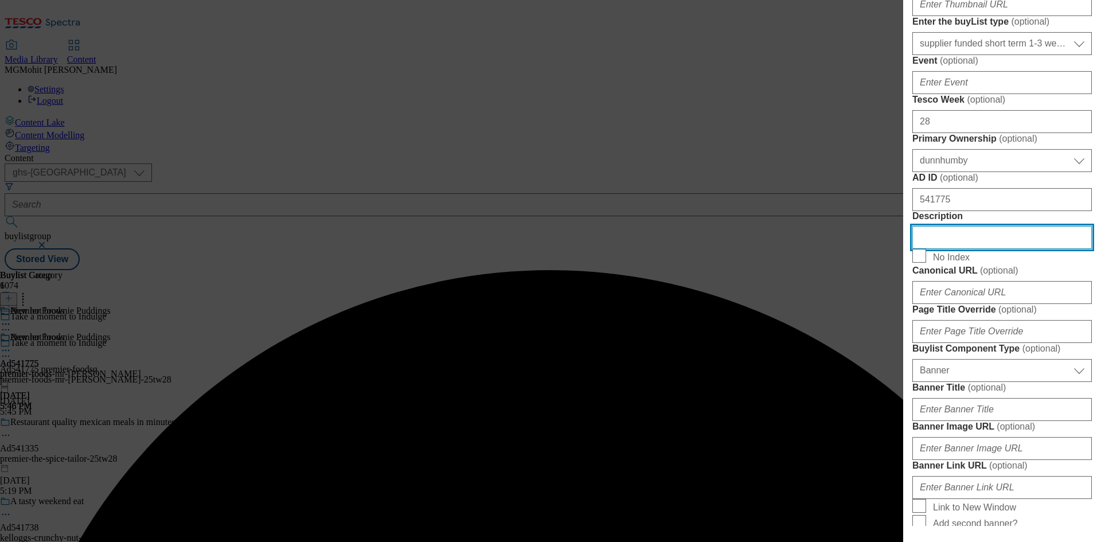
click at [960, 249] on input "Description" at bounding box center [1001, 237] width 179 height 23
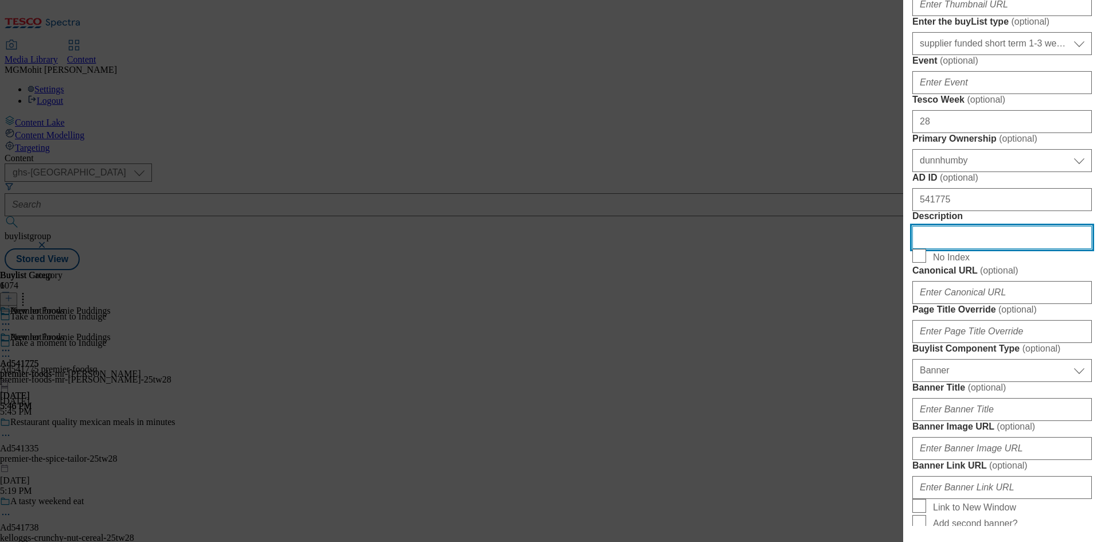
paste input "[PERSON_NAME] Signature Collection Salted Caramel Hot Brownie Puddings 2 x 105g"
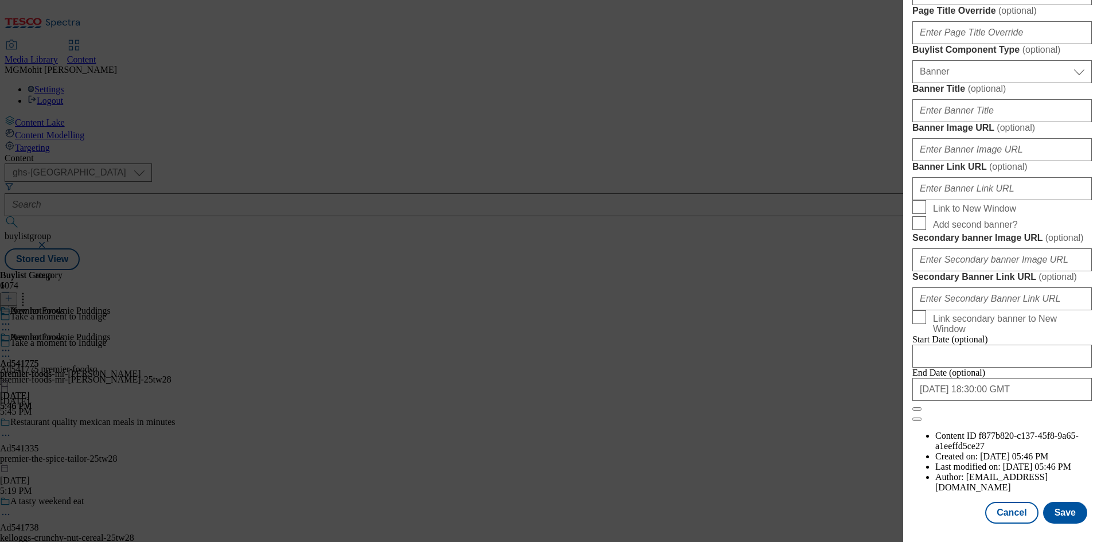
scroll to position [1126, 0]
type input "[PERSON_NAME] Signature Collection Salted Caramel Hot Brownie Puddings 2 x 105g"
click at [1049, 510] on button "Save" at bounding box center [1065, 513] width 44 height 22
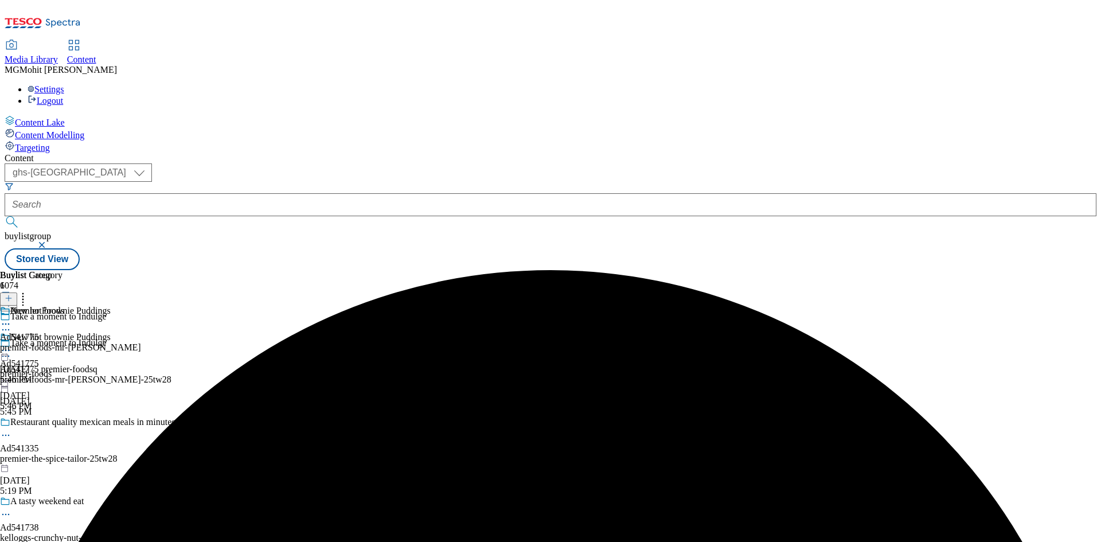
click at [11, 350] on icon at bounding box center [5, 355] width 11 height 11
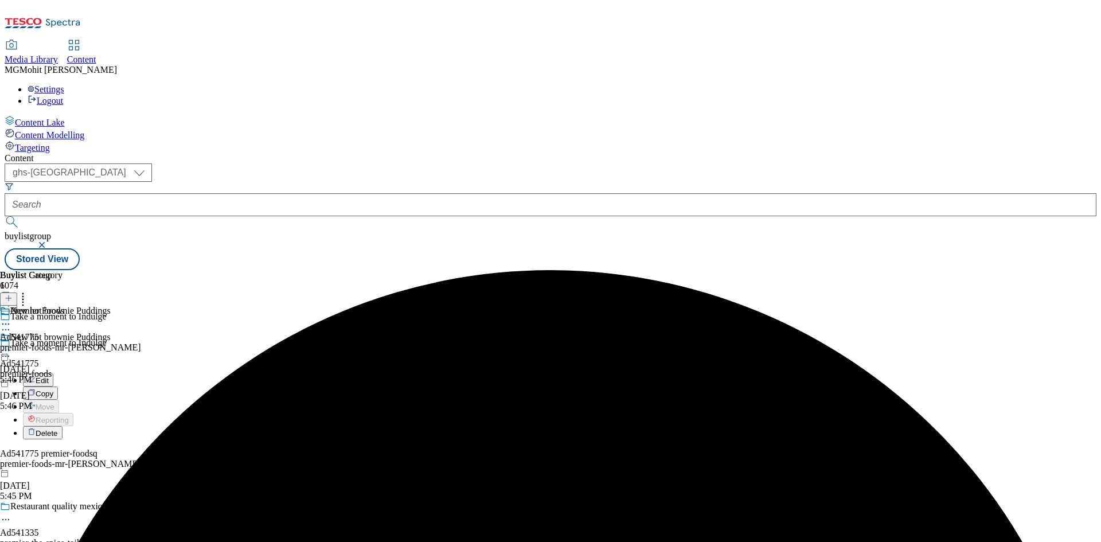
click at [53, 373] on button "Edit" at bounding box center [38, 379] width 30 height 13
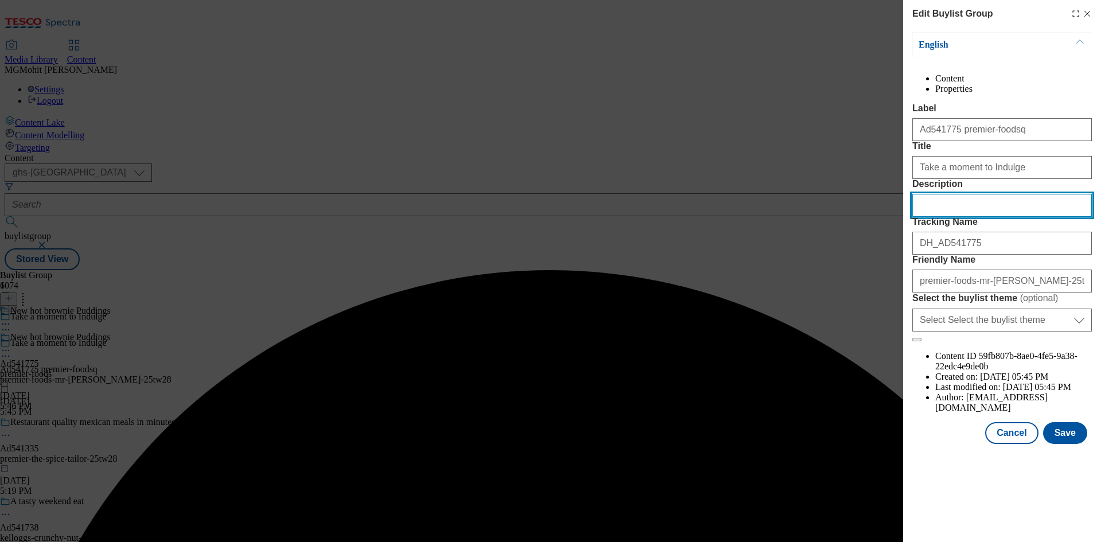
click at [942, 217] on input "Description" at bounding box center [1001, 205] width 179 height 23
paste input "[PERSON_NAME] Signature Collection Salted Caramel Hot Brownie Puddings 2 x 105g"
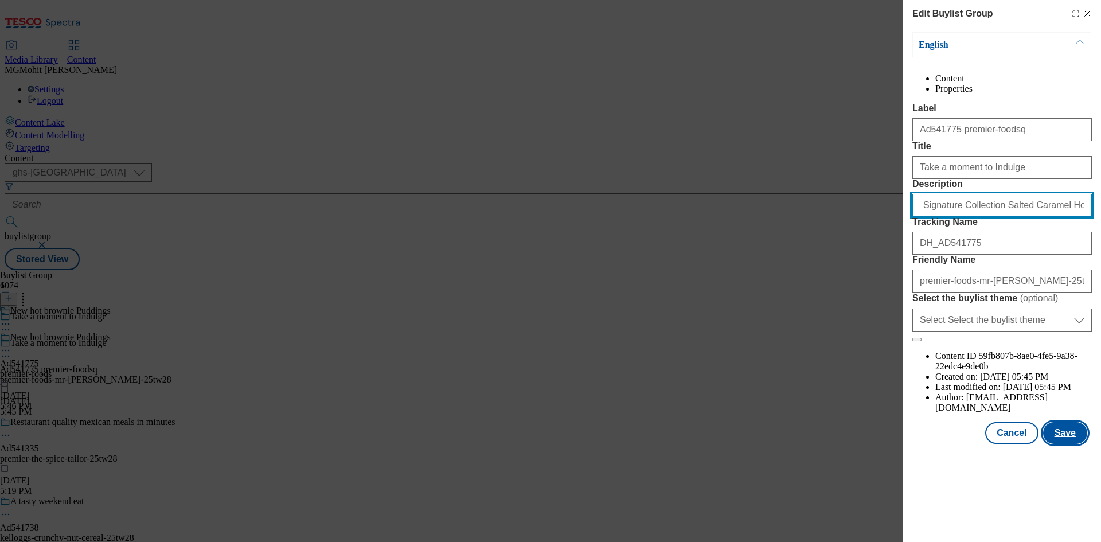
type input "[PERSON_NAME] Signature Collection Salted Caramel Hot Brownie Puddings 2 x 105g"
click at [1064, 444] on button "Save" at bounding box center [1065, 433] width 44 height 22
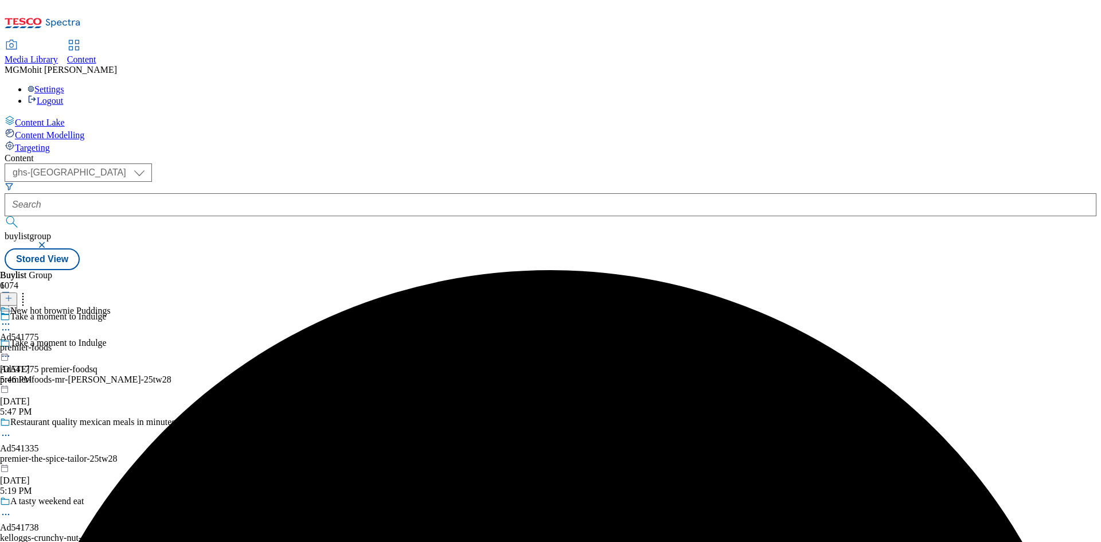
click at [11, 318] on icon at bounding box center [5, 323] width 11 height 11
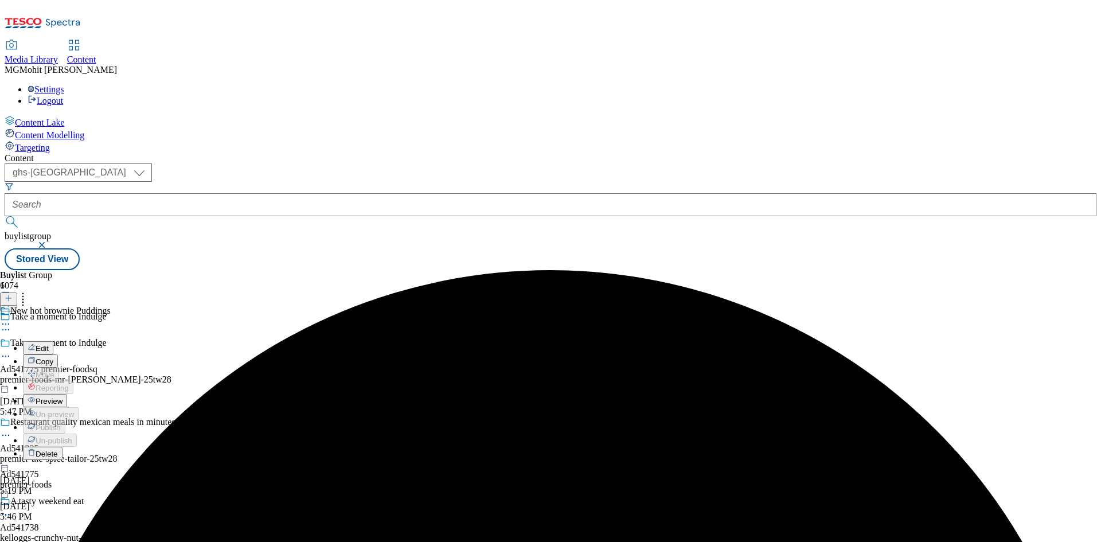
click at [63, 397] on span "Preview" at bounding box center [49, 401] width 27 height 9
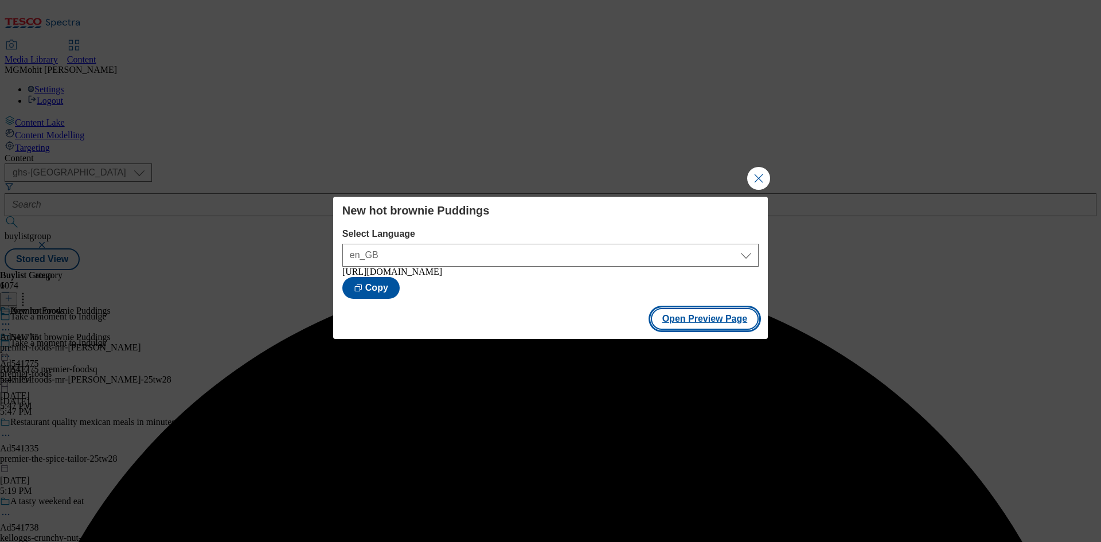
click at [668, 317] on button "Open Preview Page" at bounding box center [705, 319] width 108 height 22
click at [752, 173] on button "Close Modal" at bounding box center [758, 178] width 23 height 23
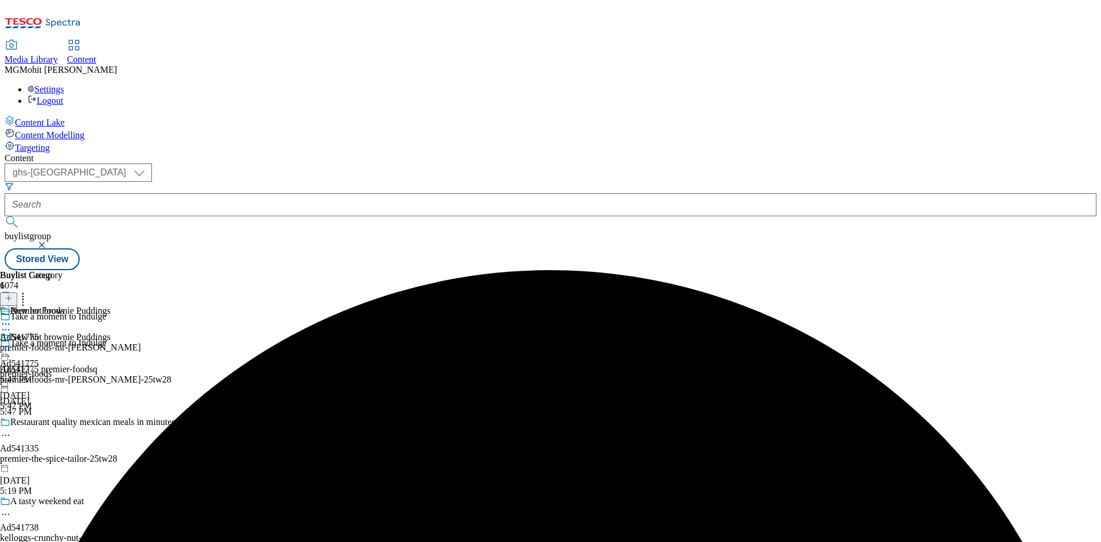
click at [11, 345] on icon at bounding box center [5, 350] width 11 height 11
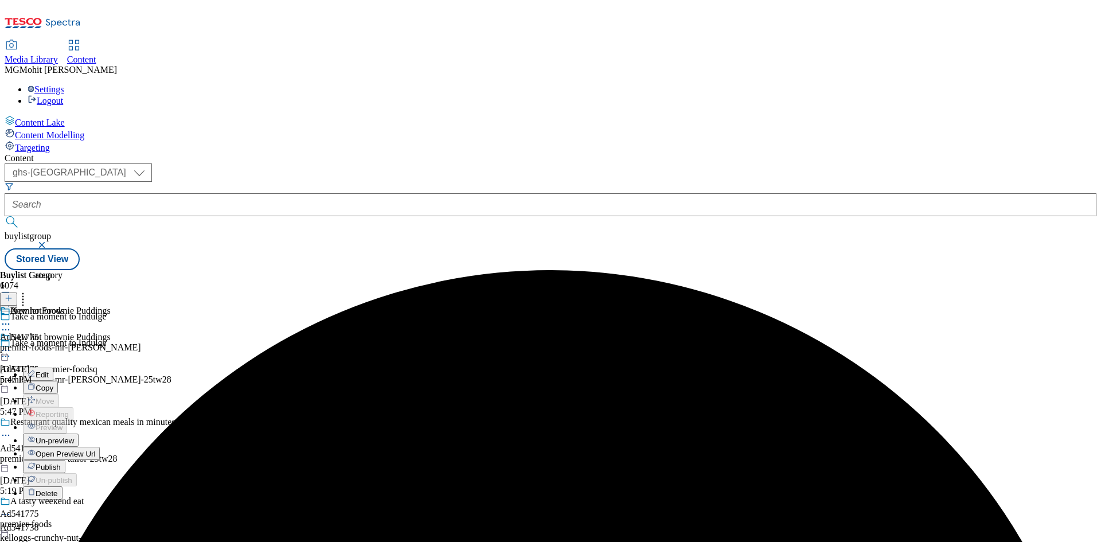
click at [65, 462] on div "Publish" at bounding box center [44, 467] width 42 height 10
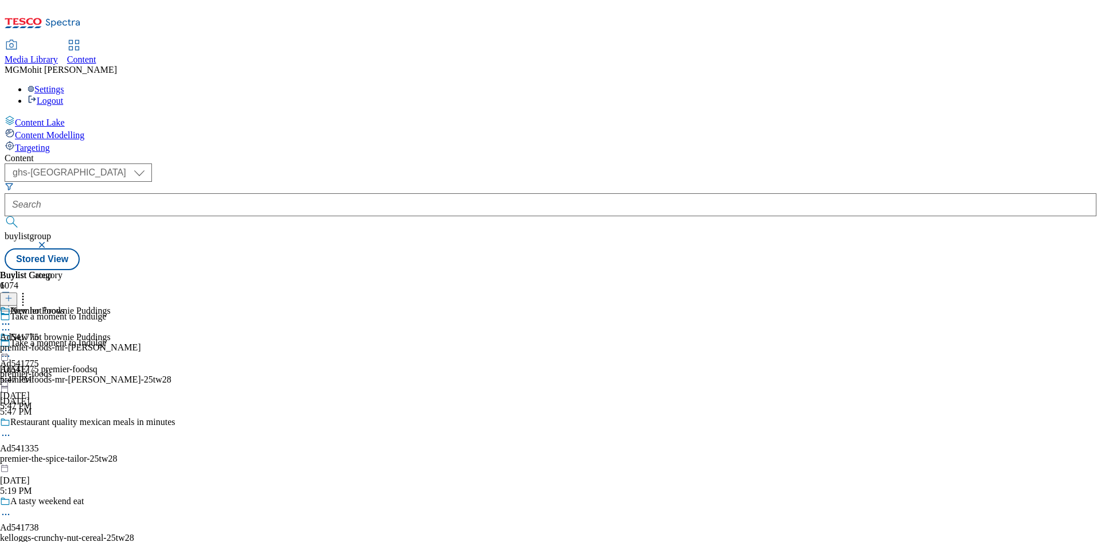
click at [11, 345] on icon at bounding box center [5, 350] width 11 height 11
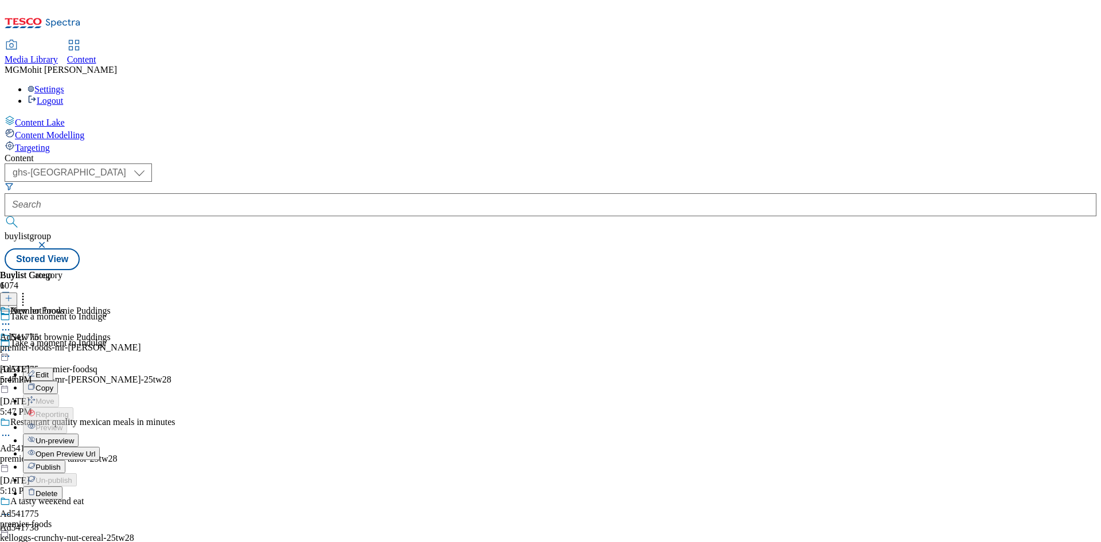
click at [61, 463] on span "Publish" at bounding box center [48, 467] width 25 height 9
